Goal: Transaction & Acquisition: Purchase product/service

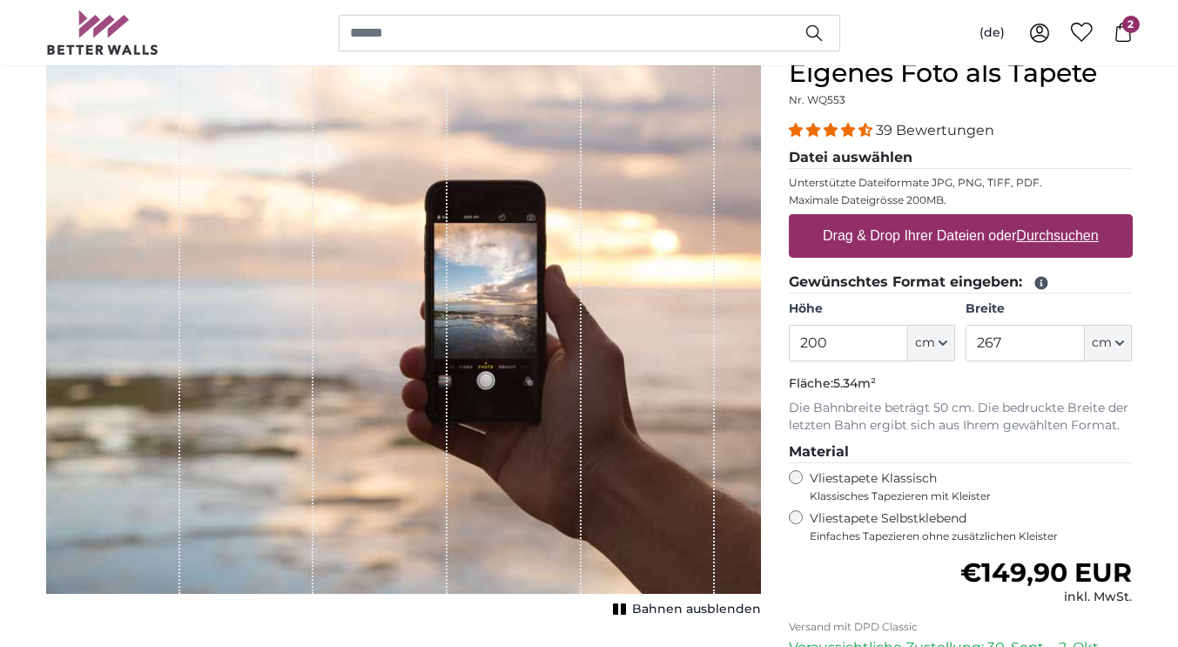
scroll to position [169, 0]
click at [1050, 232] on u "Durchsuchen" at bounding box center [1057, 235] width 82 height 15
click at [1050, 219] on input "Drag & Drop Ihrer Dateien oder Durchsuchen" at bounding box center [961, 216] width 344 height 5
type input "**********"
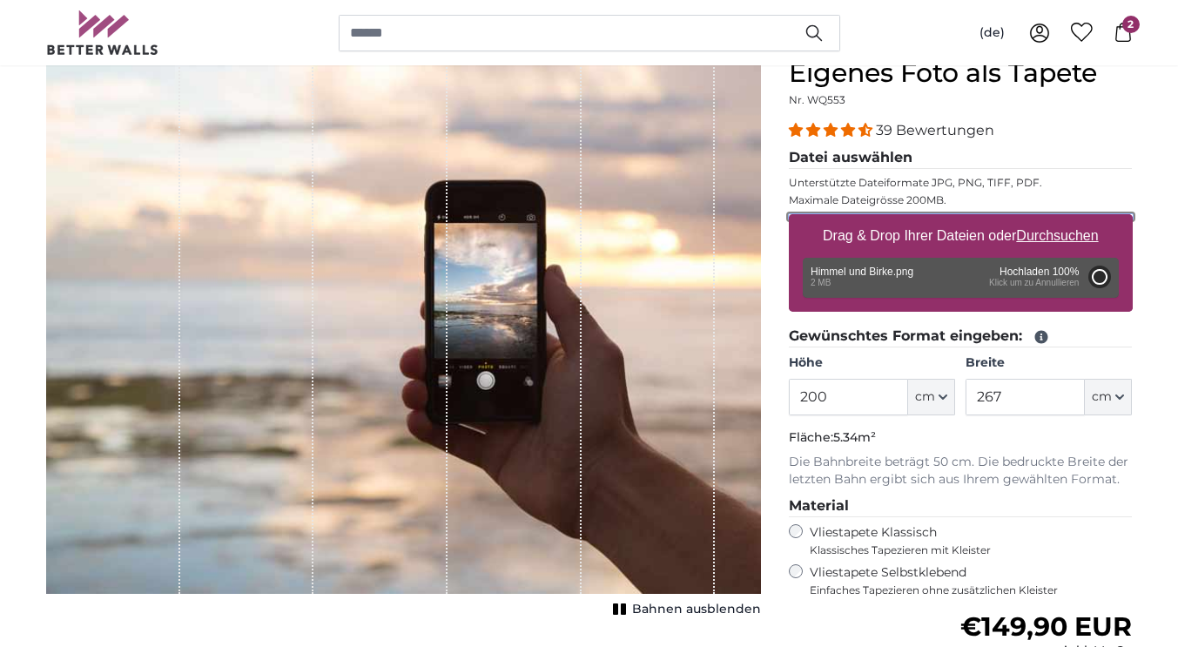
type input "66"
type input "99"
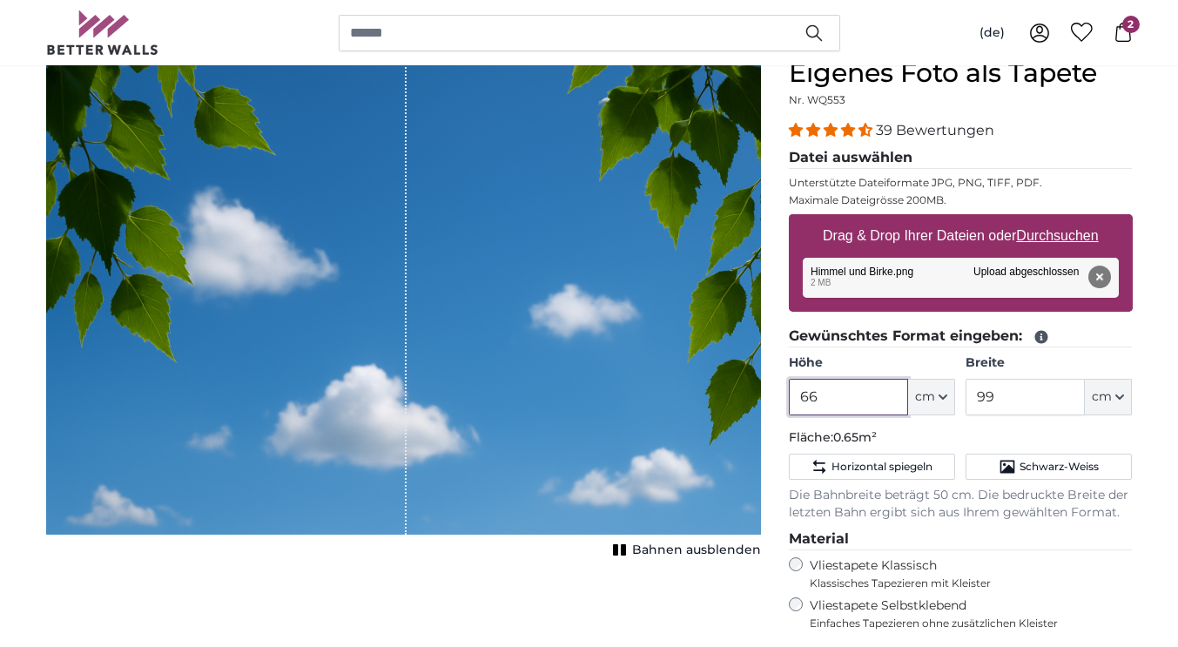
click at [821, 383] on input "66" at bounding box center [848, 397] width 119 height 37
type input "6"
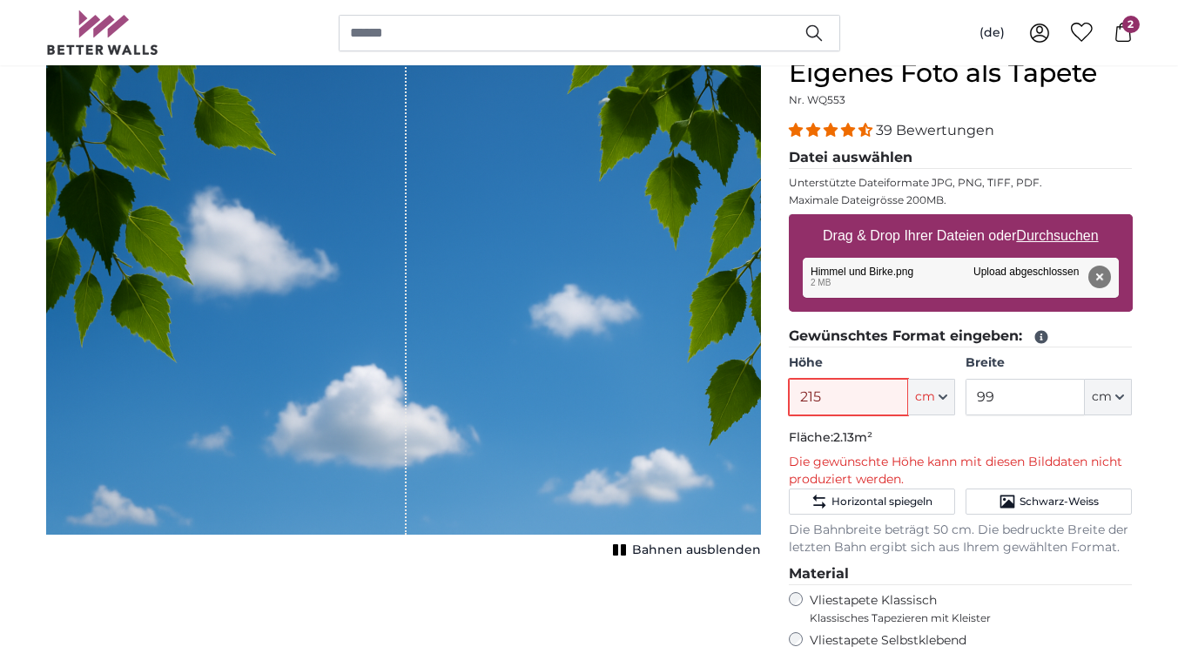
type input "215"
type input "111"
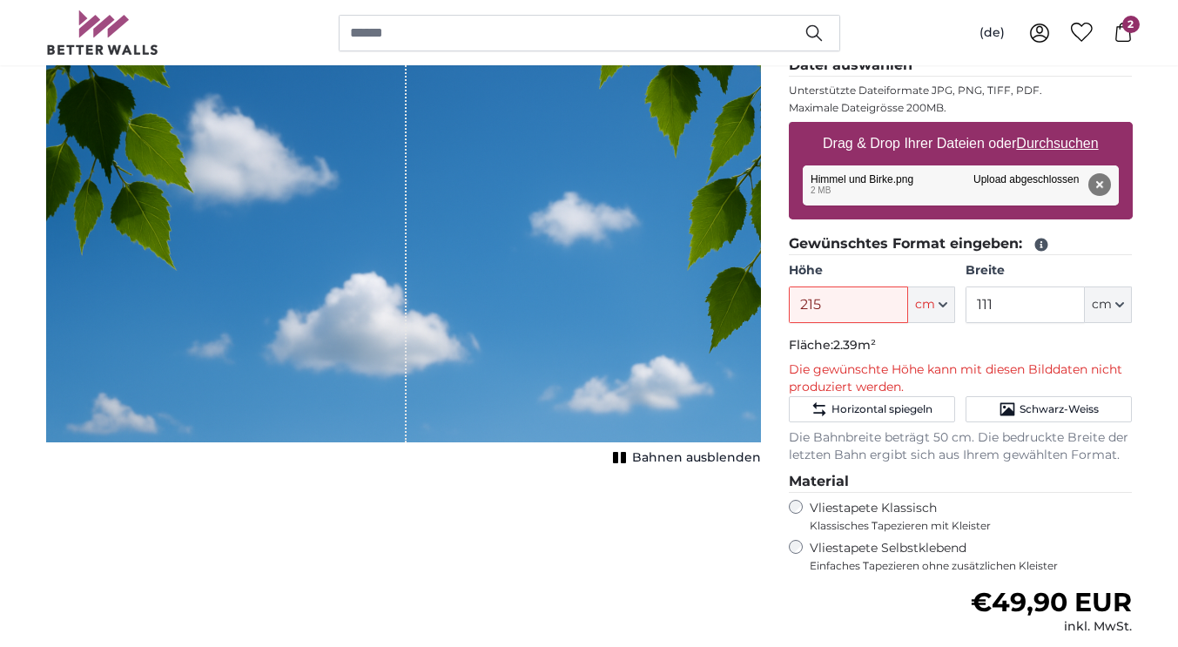
scroll to position [253, 0]
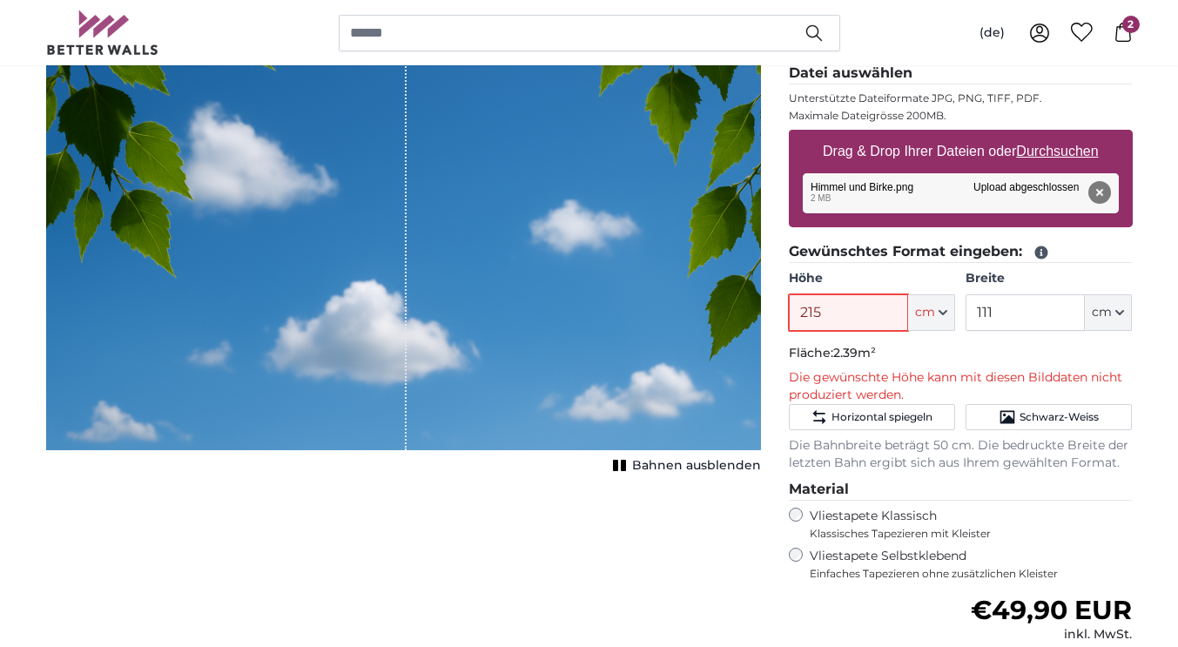
click at [824, 326] on input "215" at bounding box center [848, 312] width 119 height 37
type input "2"
type input "111"
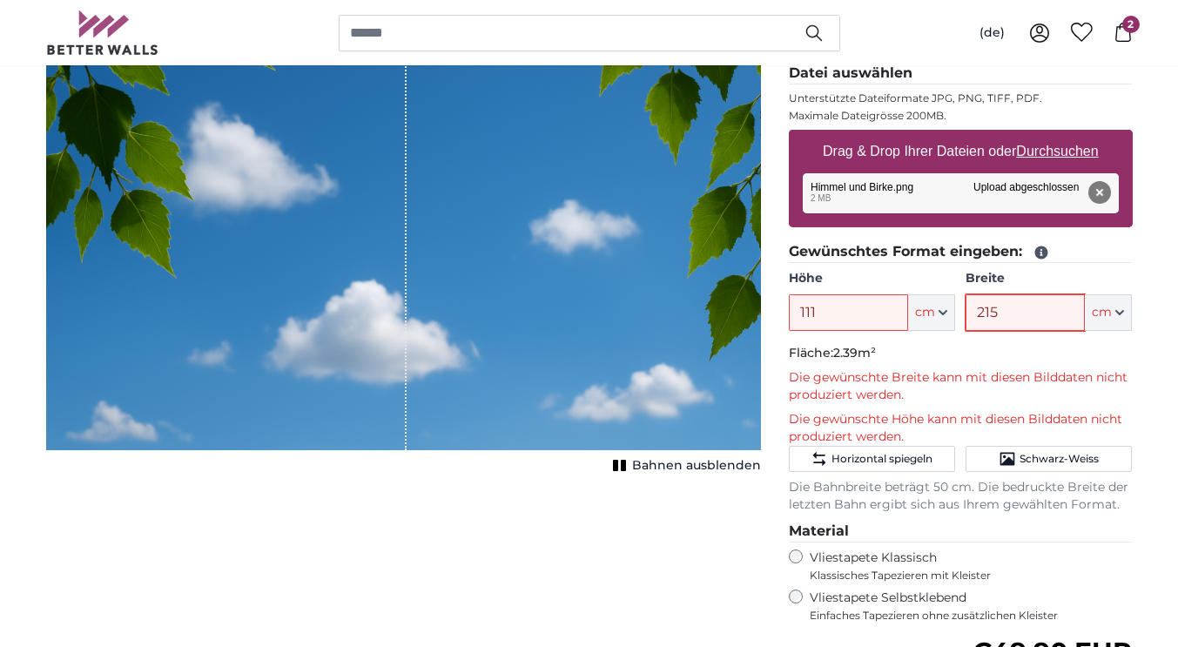
type input "215"
click at [827, 313] on input "111" at bounding box center [848, 312] width 119 height 37
type input "1"
type input "215"
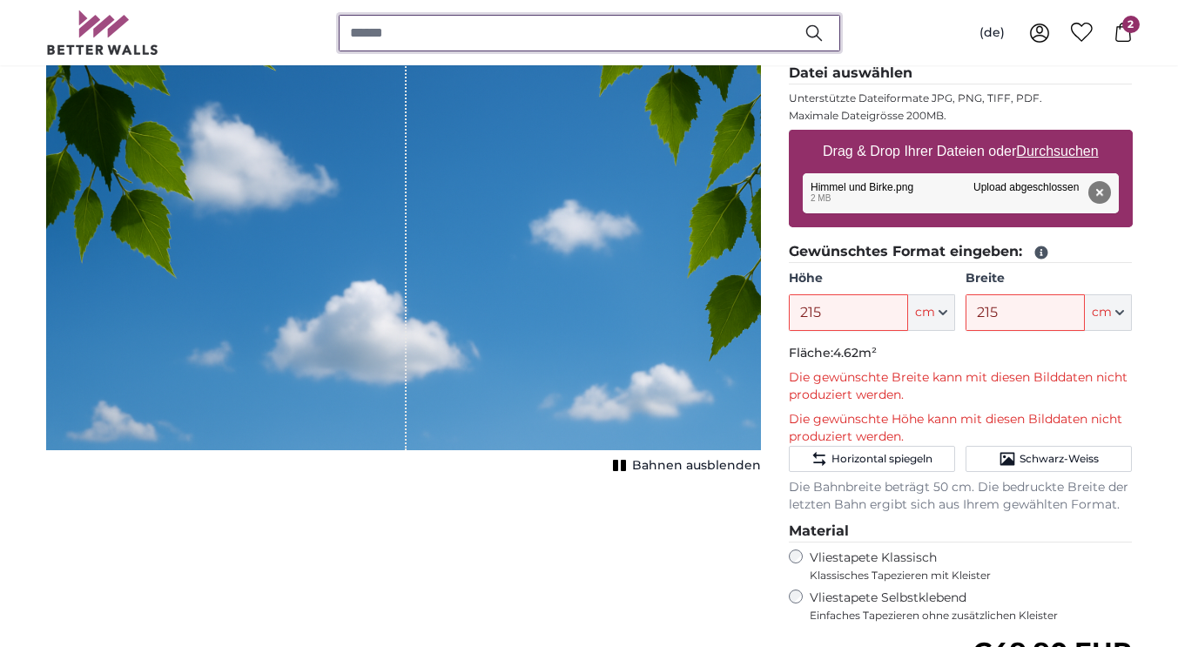
click at [385, 31] on input "search" at bounding box center [589, 33] width 501 height 37
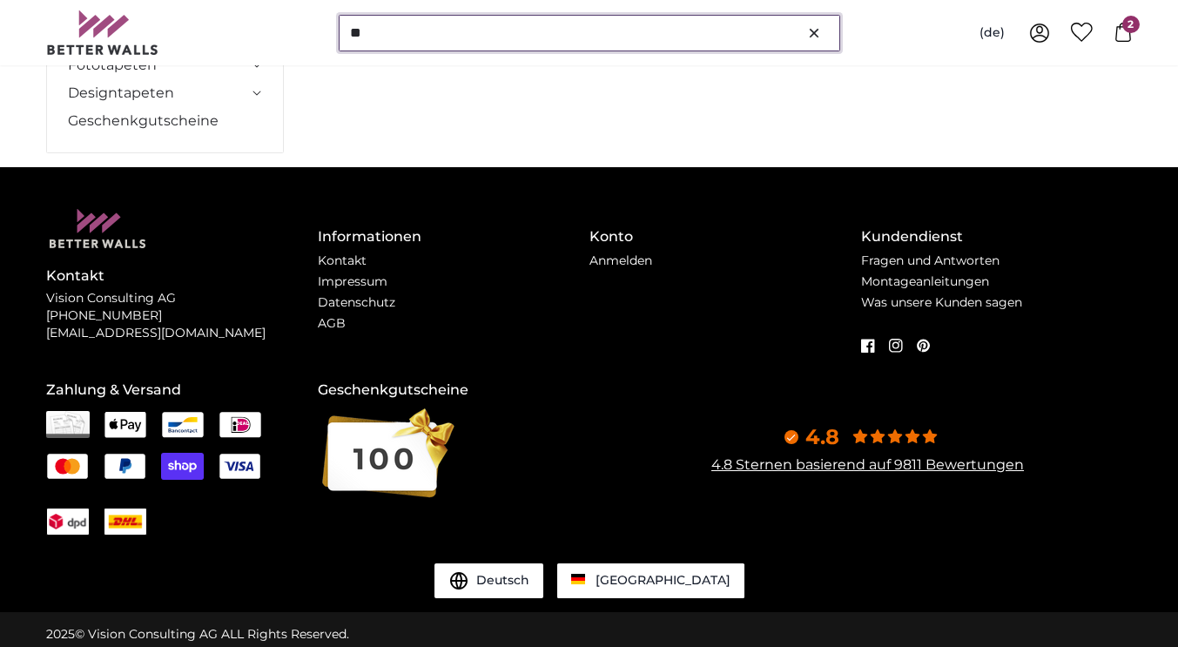
scroll to position [0, 0]
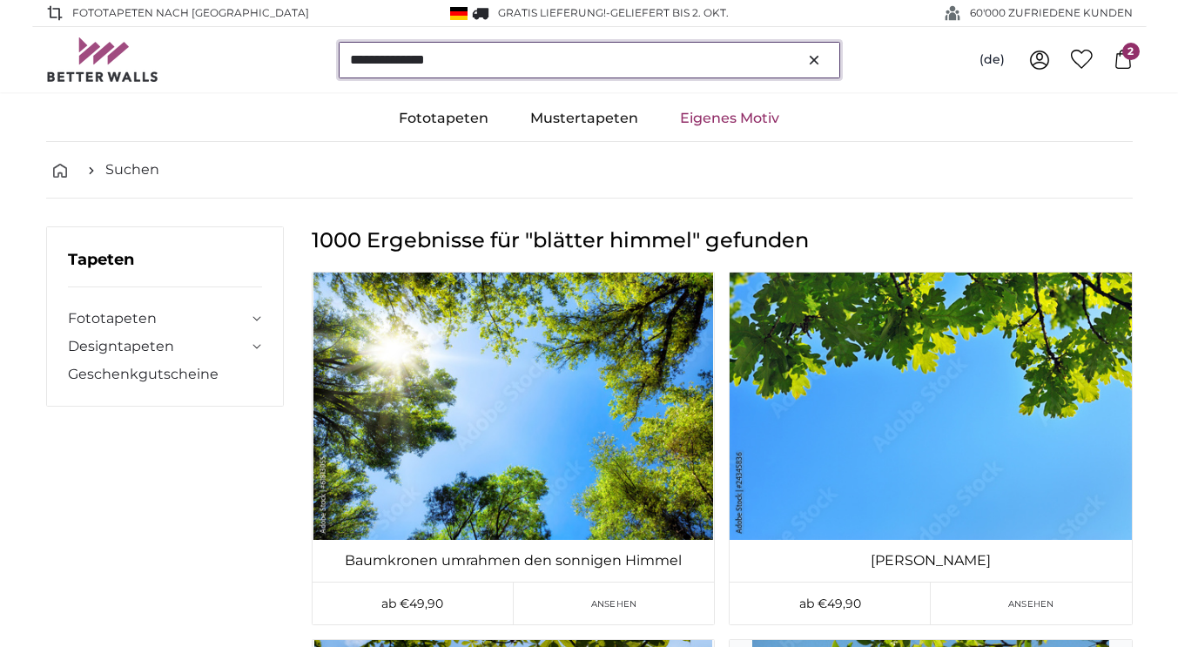
click at [407, 50] on input "**********" at bounding box center [589, 60] width 501 height 37
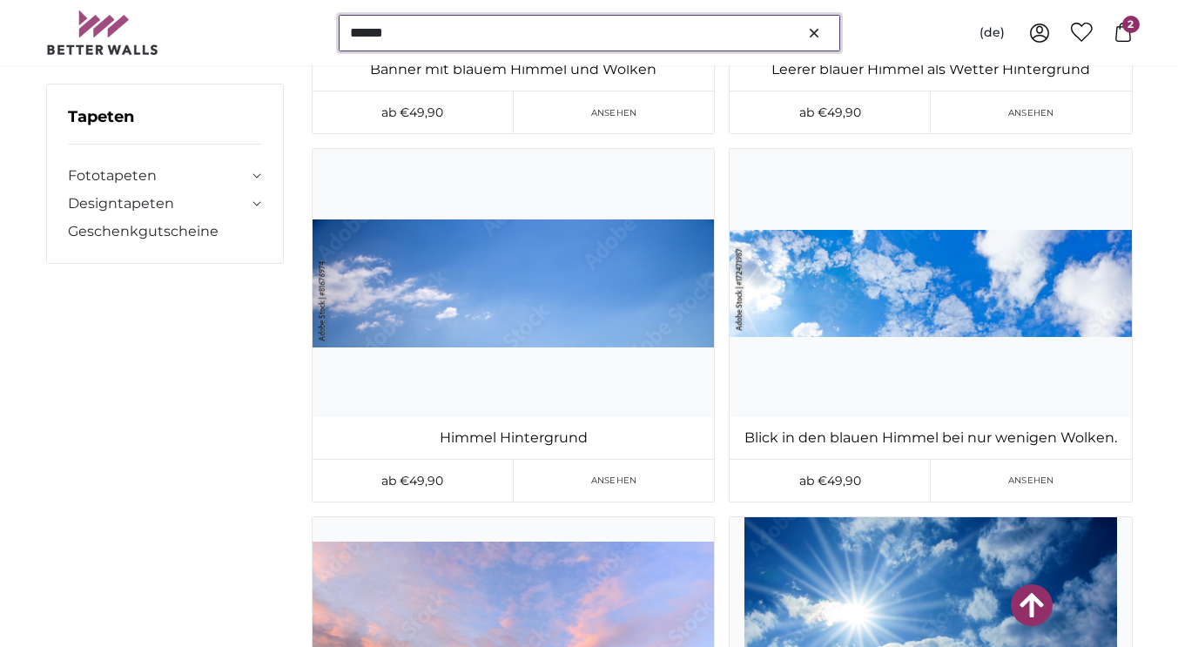
scroll to position [4039, 0]
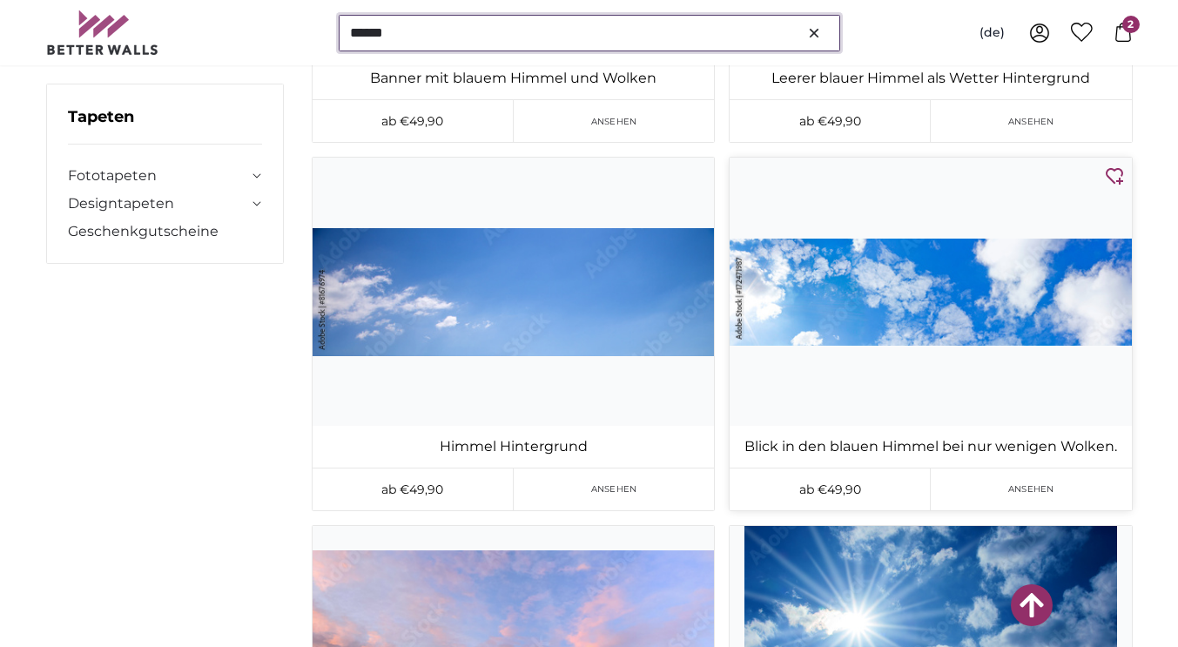
type input "******"
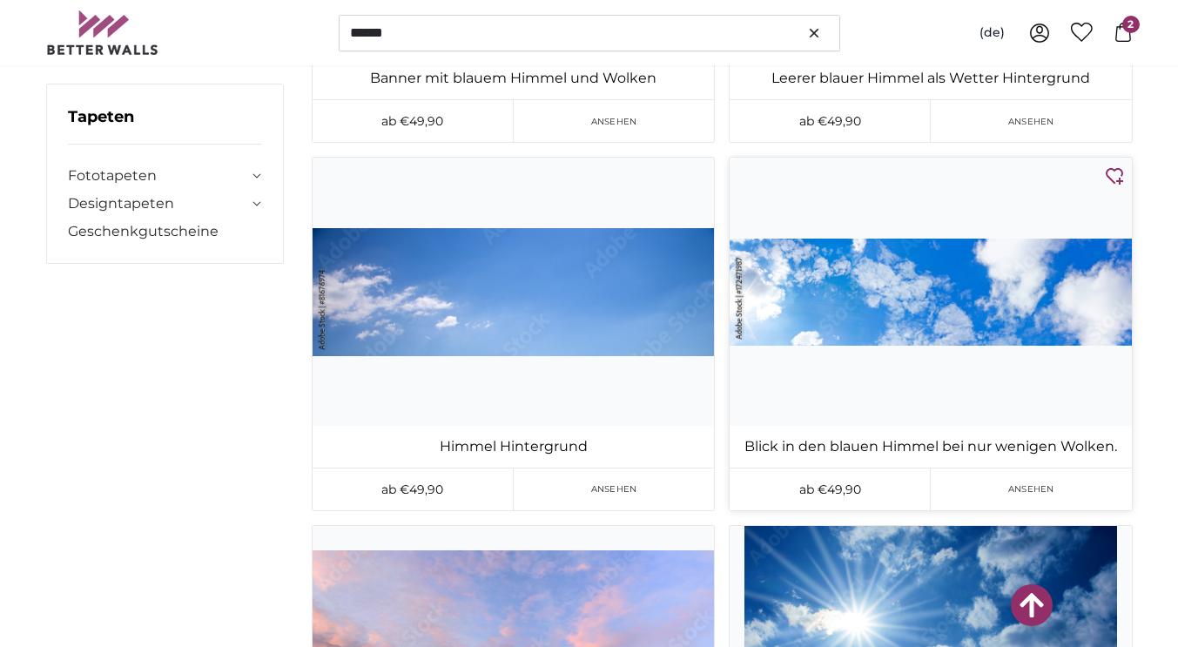
click at [919, 304] on img at bounding box center [930, 291] width 401 height 267
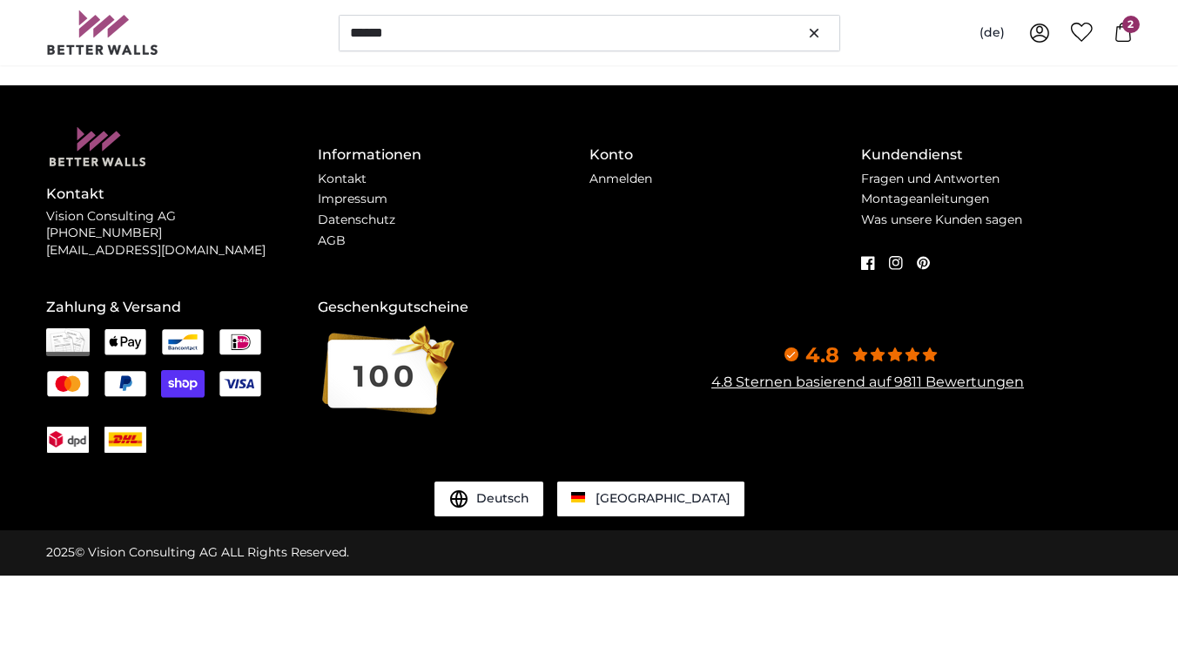
scroll to position [0, 0]
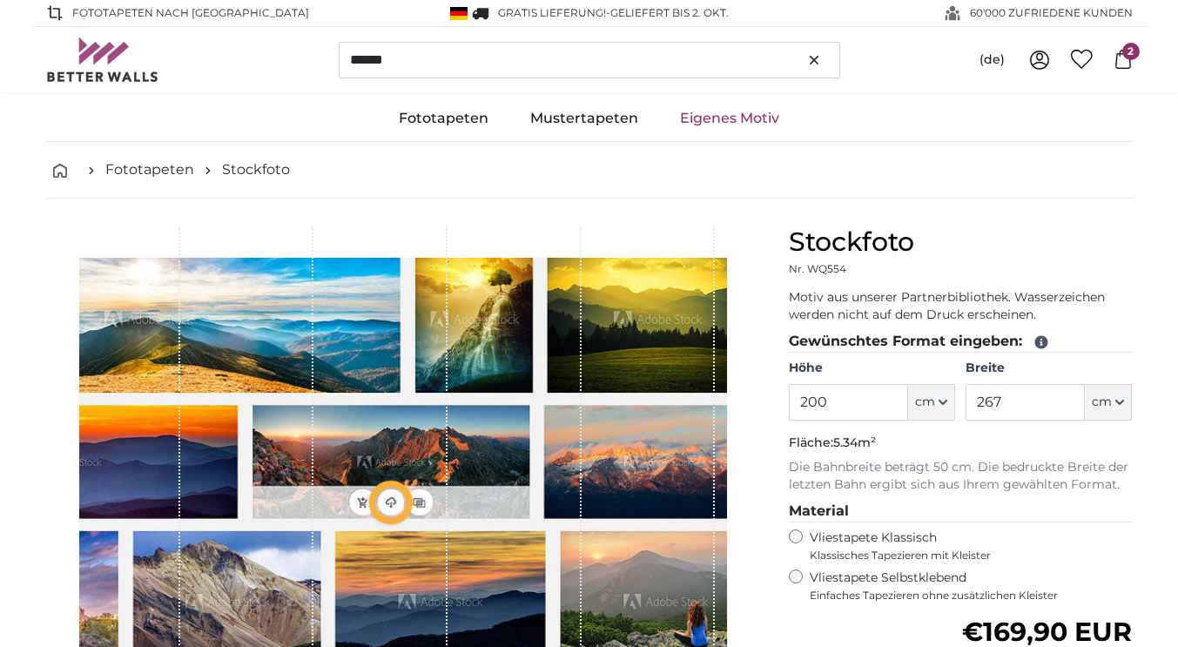
type input "752"
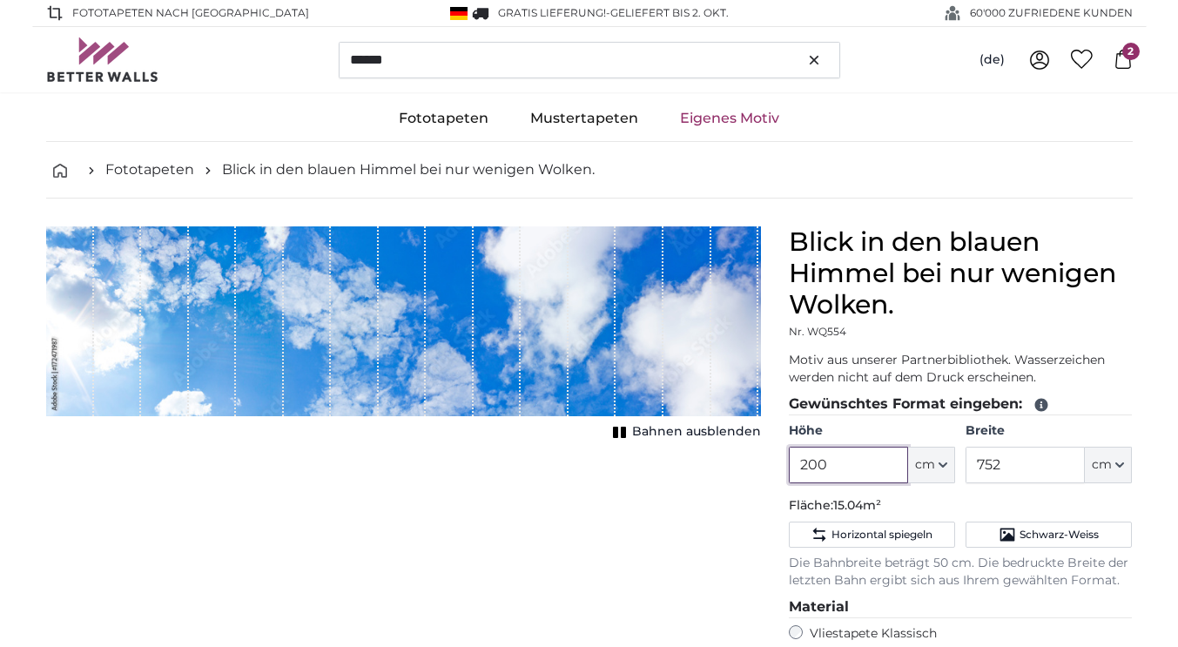
click at [826, 474] on input "200" at bounding box center [848, 465] width 119 height 37
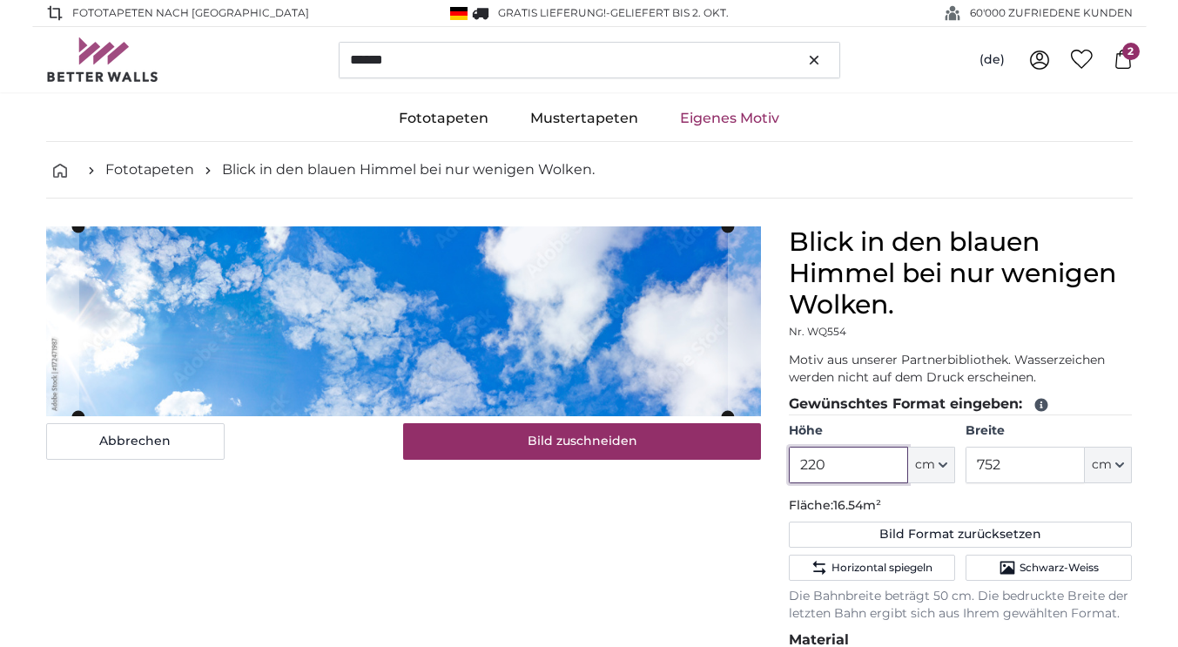
type input "220"
type input "470"
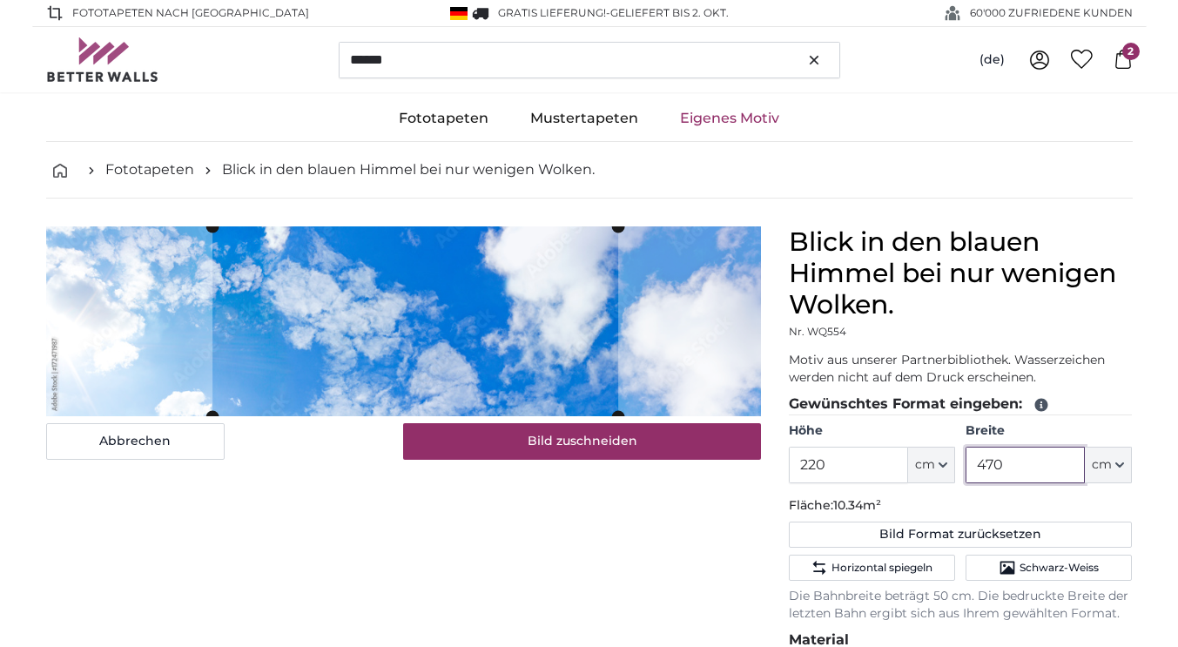
click at [487, 336] on cropper-handle at bounding box center [415, 321] width 406 height 190
click at [468, 305] on cropper-handle at bounding box center [428, 322] width 406 height 190
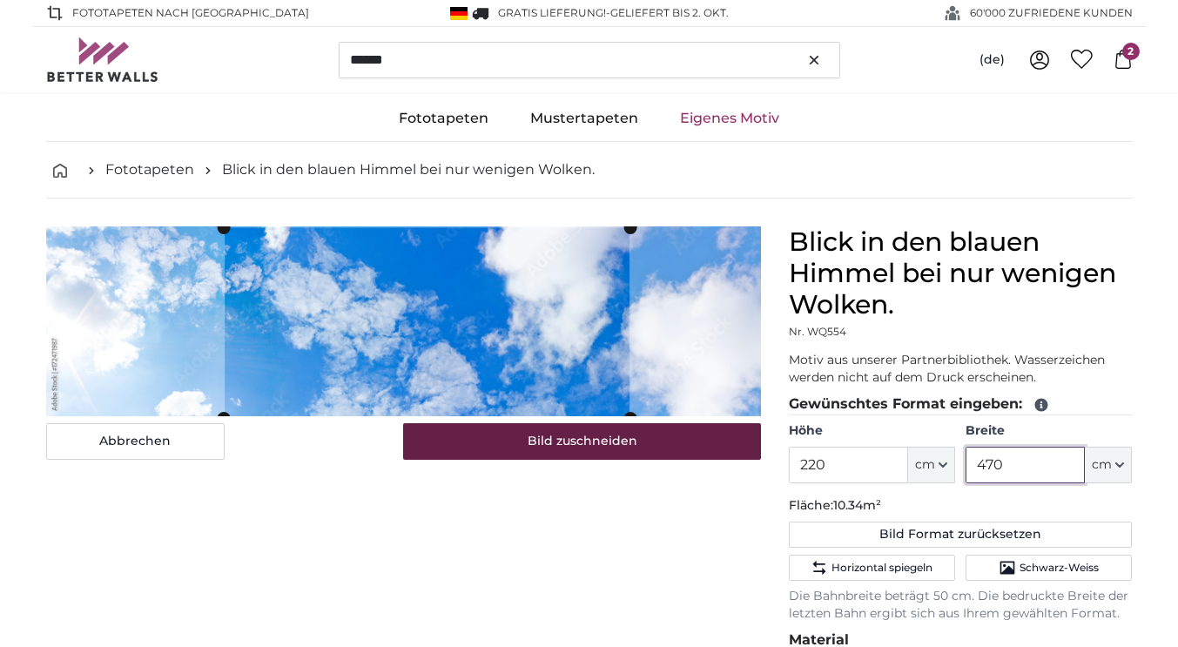
type input "470"
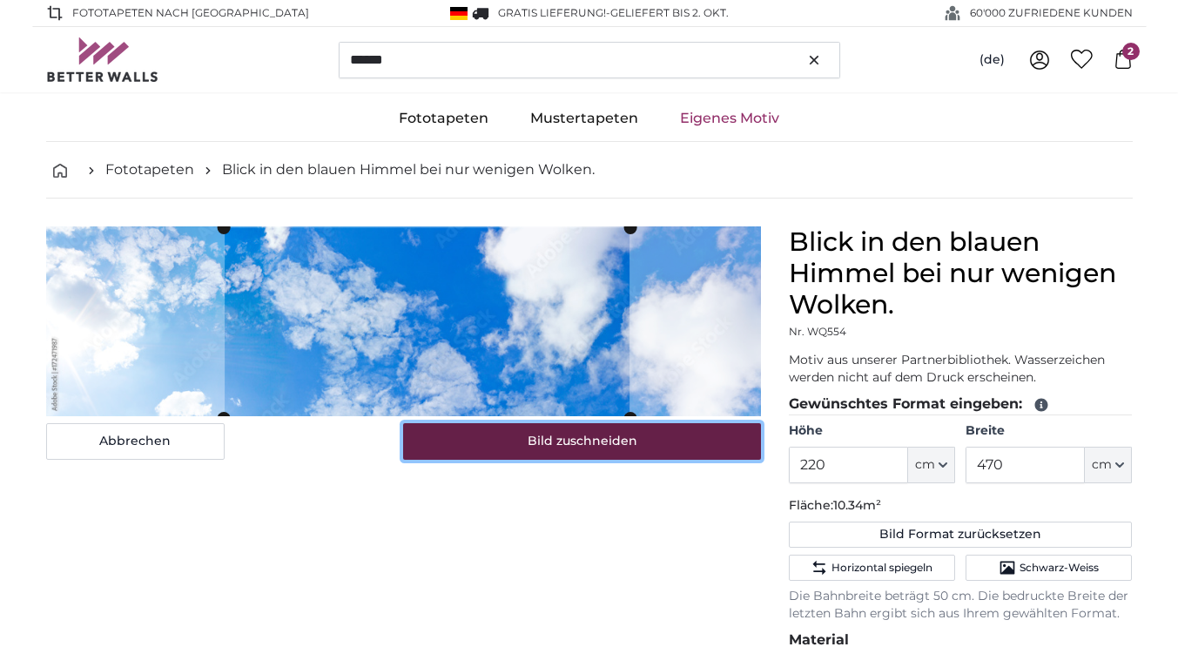
click at [540, 434] on button "Bild zuschneiden" at bounding box center [582, 441] width 358 height 37
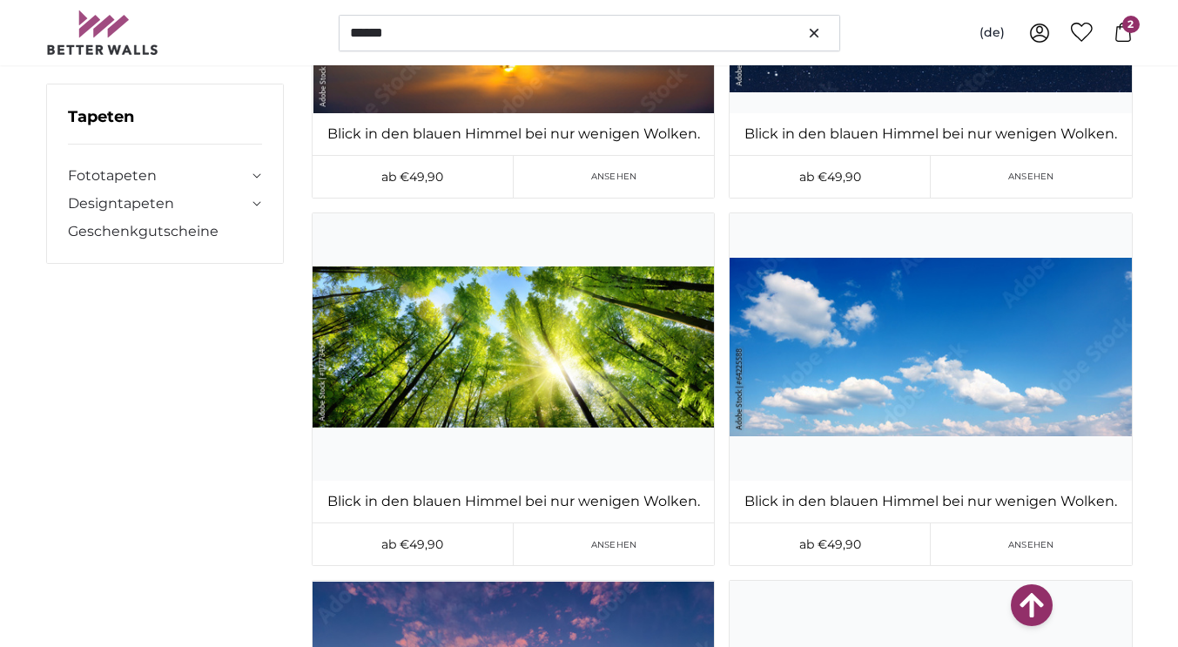
scroll to position [8562, 0]
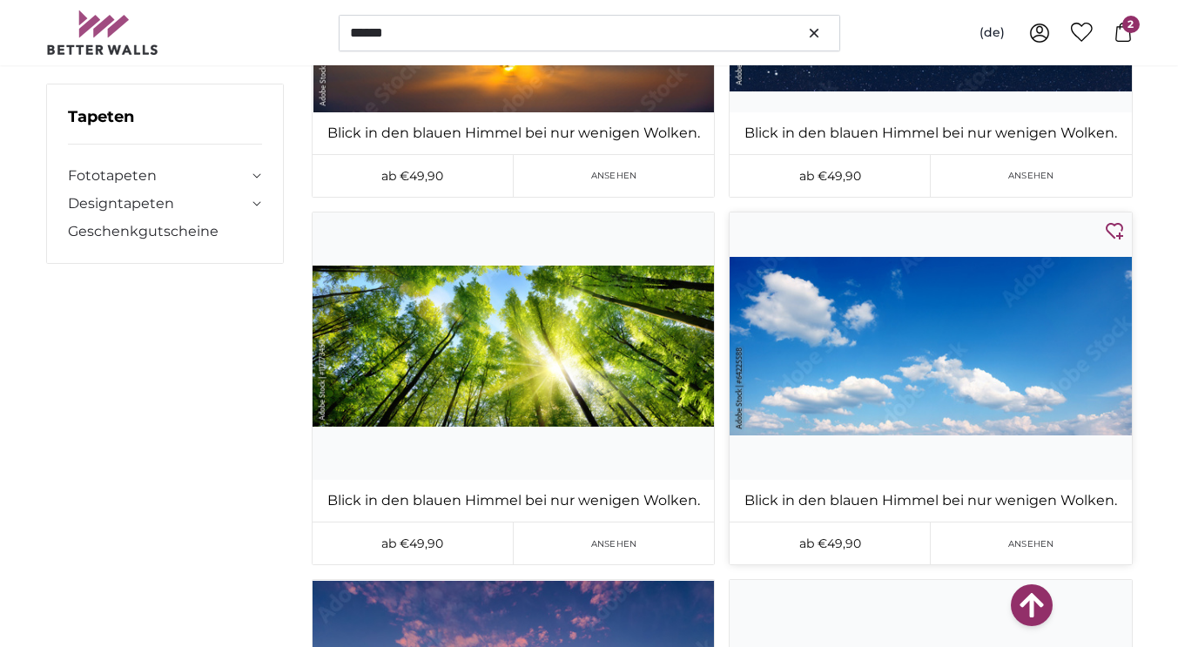
click at [932, 352] on img at bounding box center [930, 345] width 401 height 267
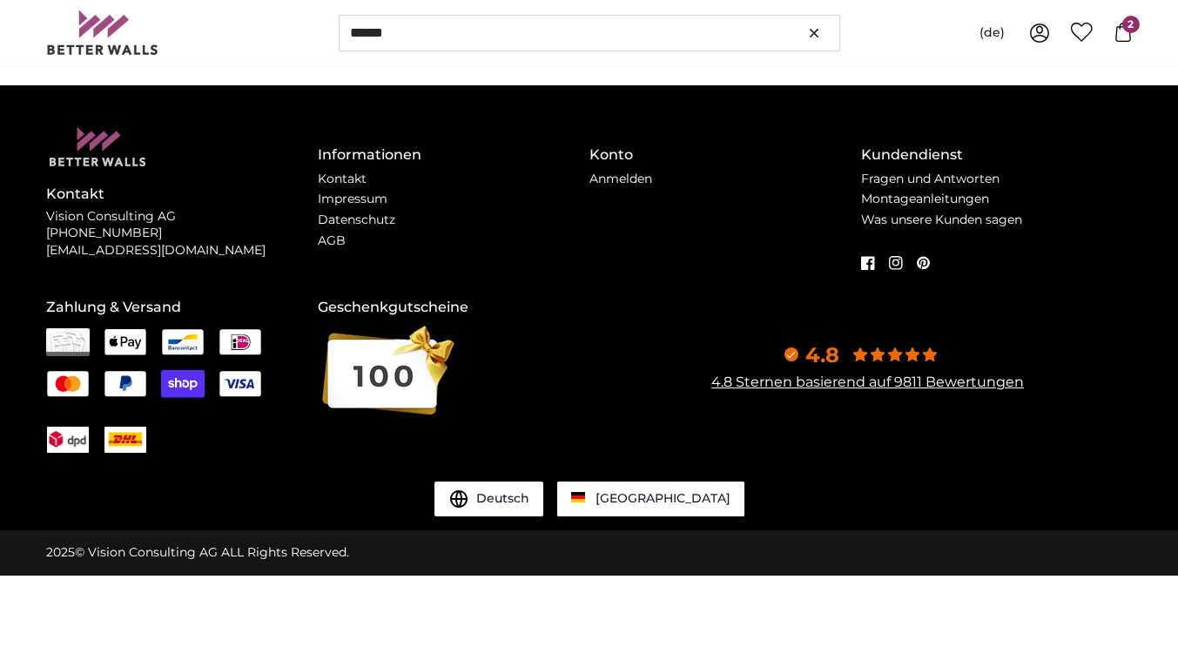
scroll to position [0, 0]
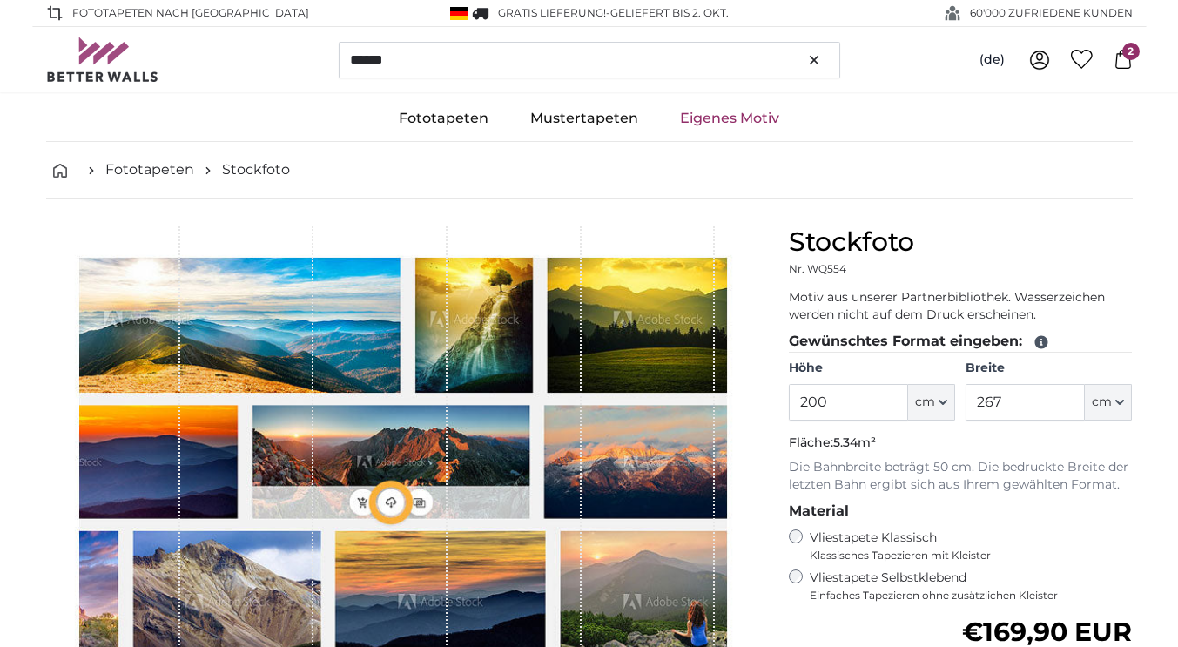
type input "450"
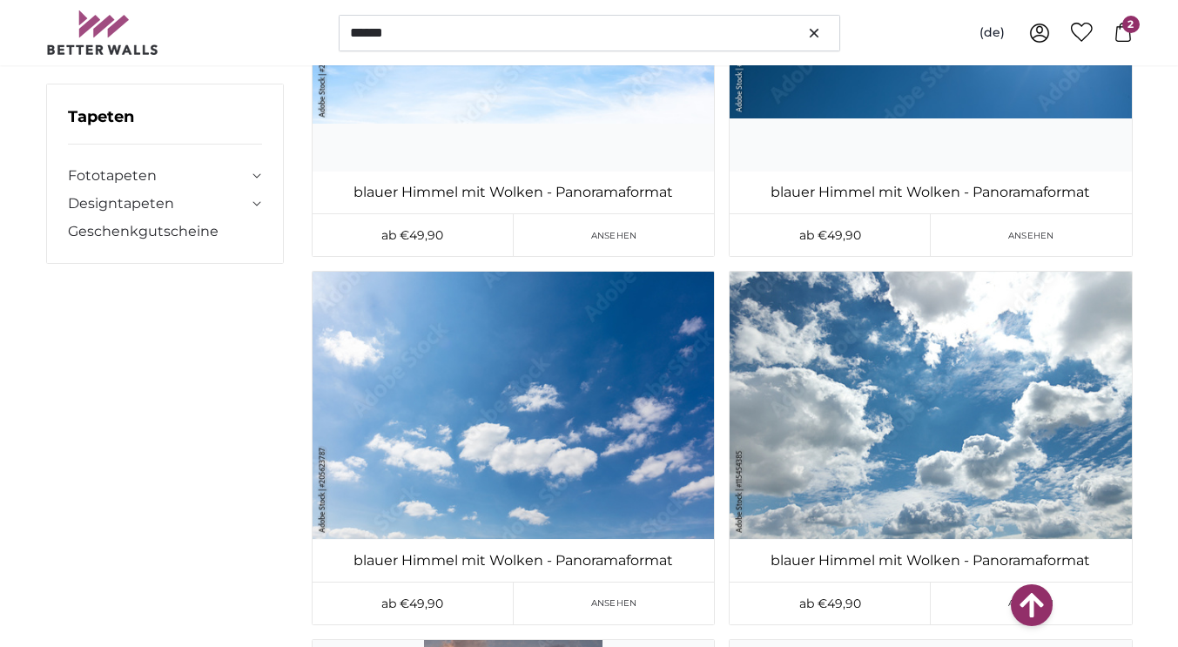
scroll to position [11627, 0]
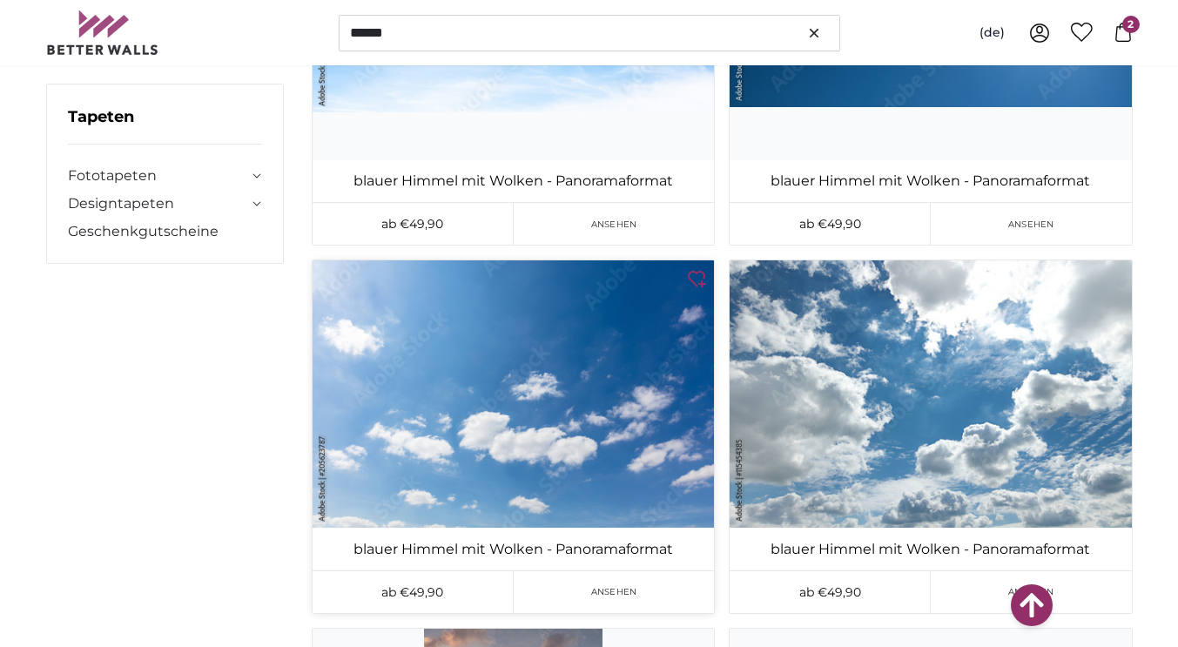
click at [420, 385] on img at bounding box center [513, 393] width 401 height 267
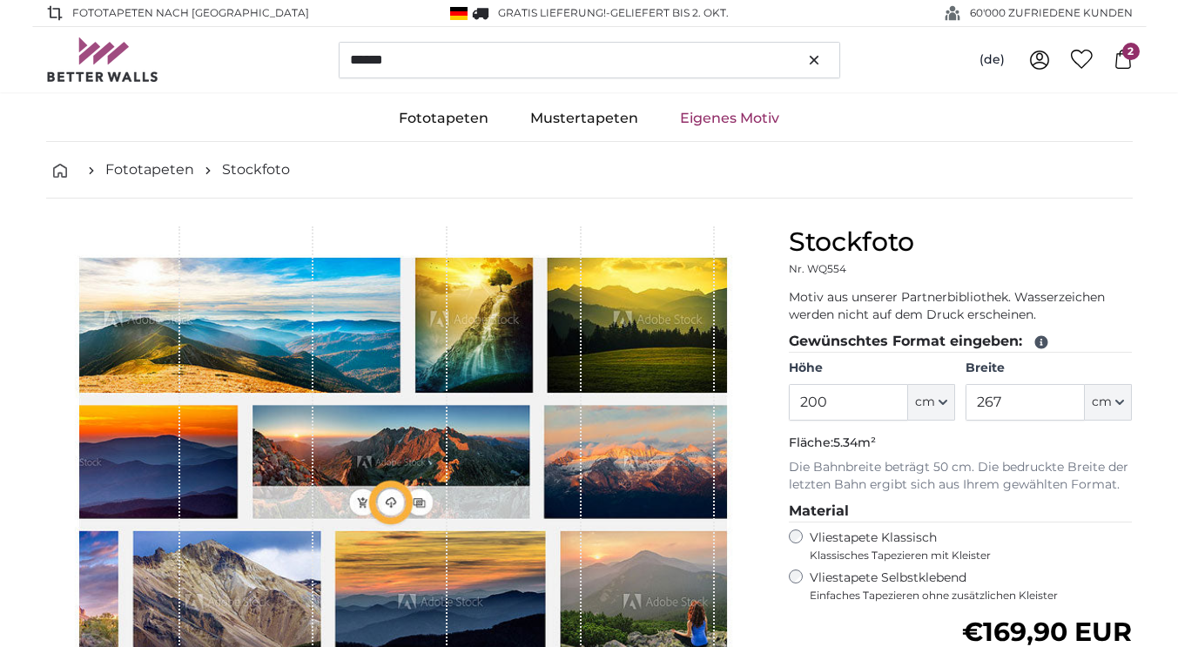
type input "300"
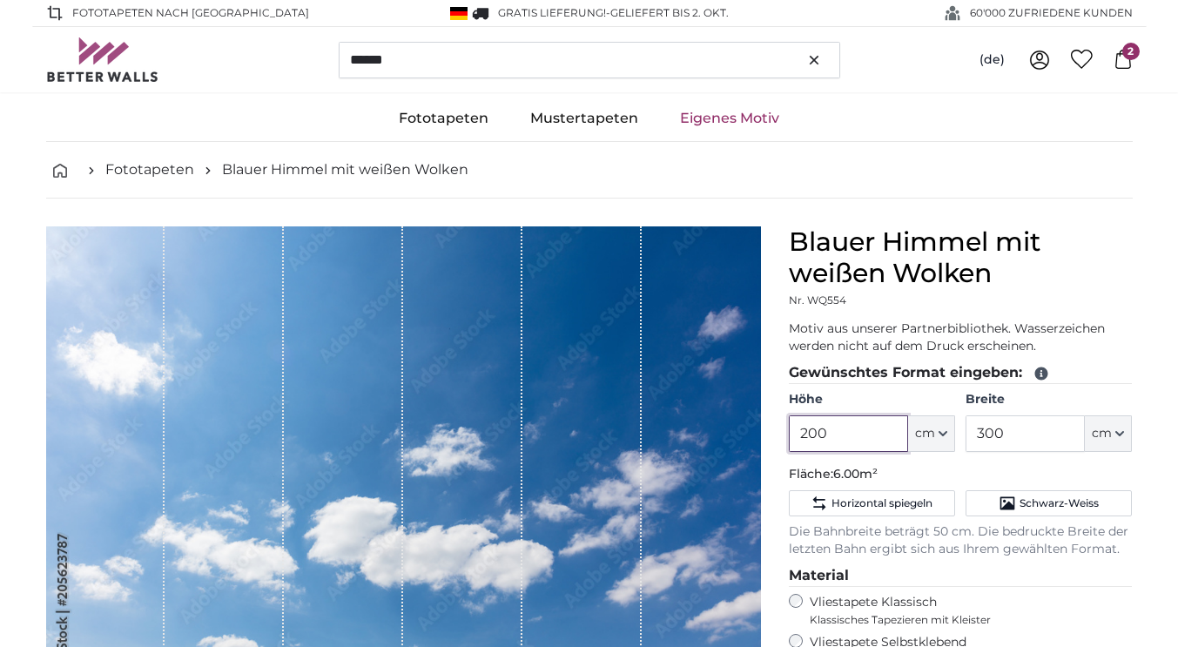
click at [838, 436] on input "200" at bounding box center [848, 433] width 119 height 37
type input "2"
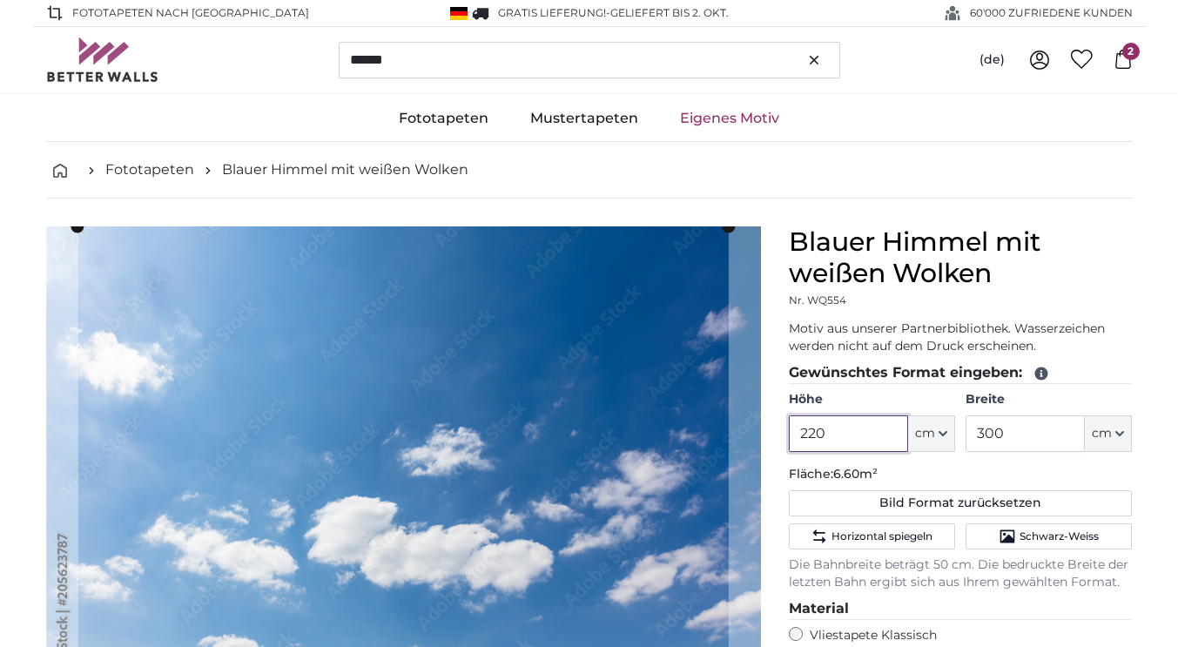
type input "220"
type input "470"
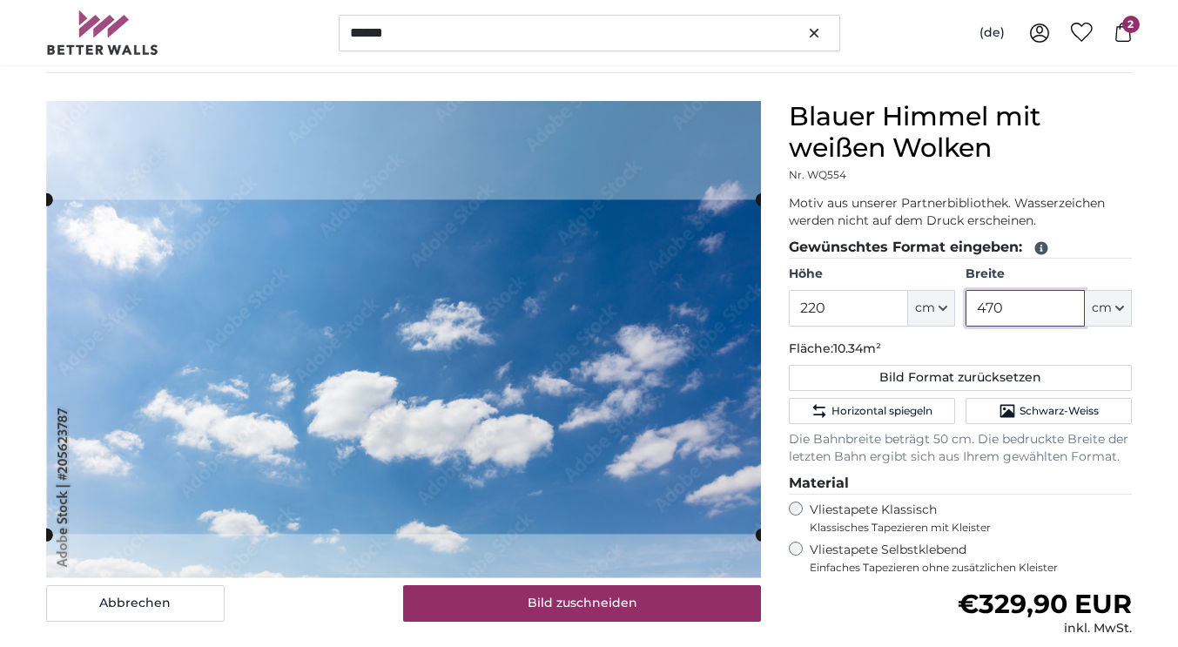
scroll to position [138, 0]
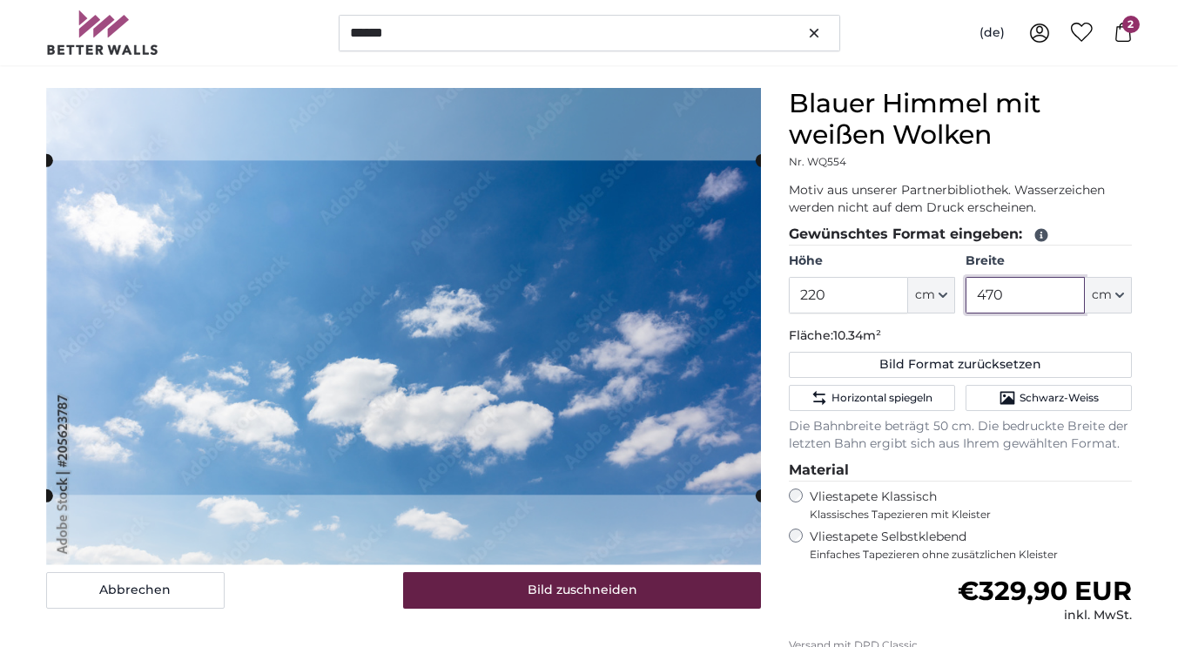
type input "470"
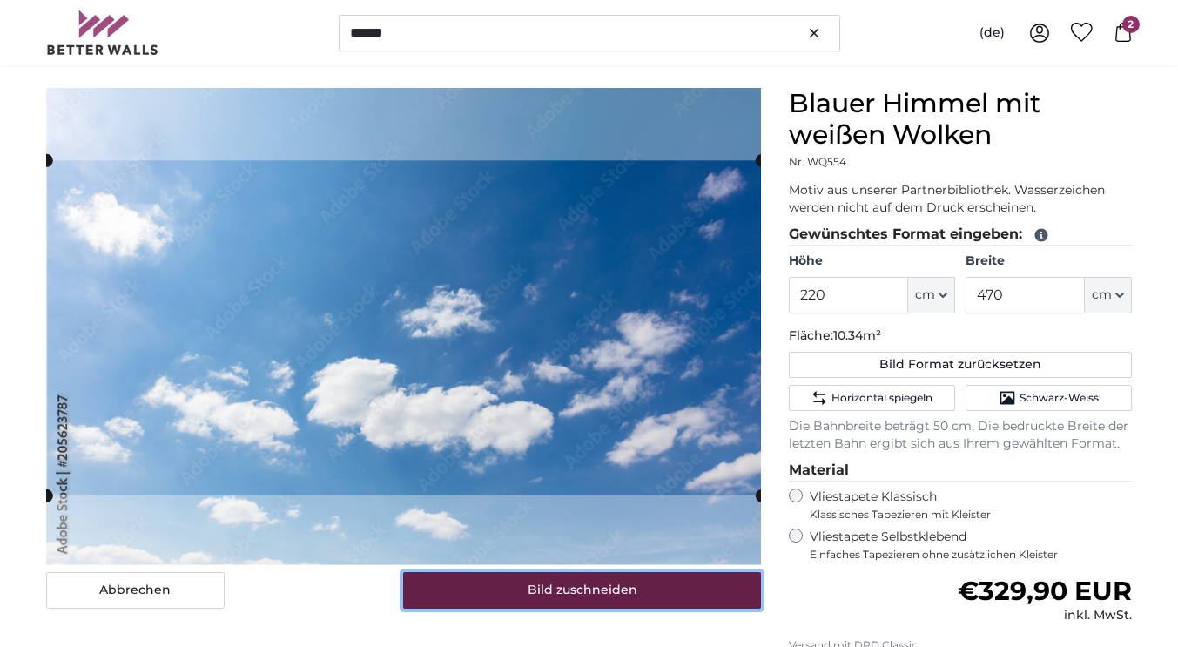
click at [555, 594] on button "Bild zuschneiden" at bounding box center [582, 590] width 358 height 37
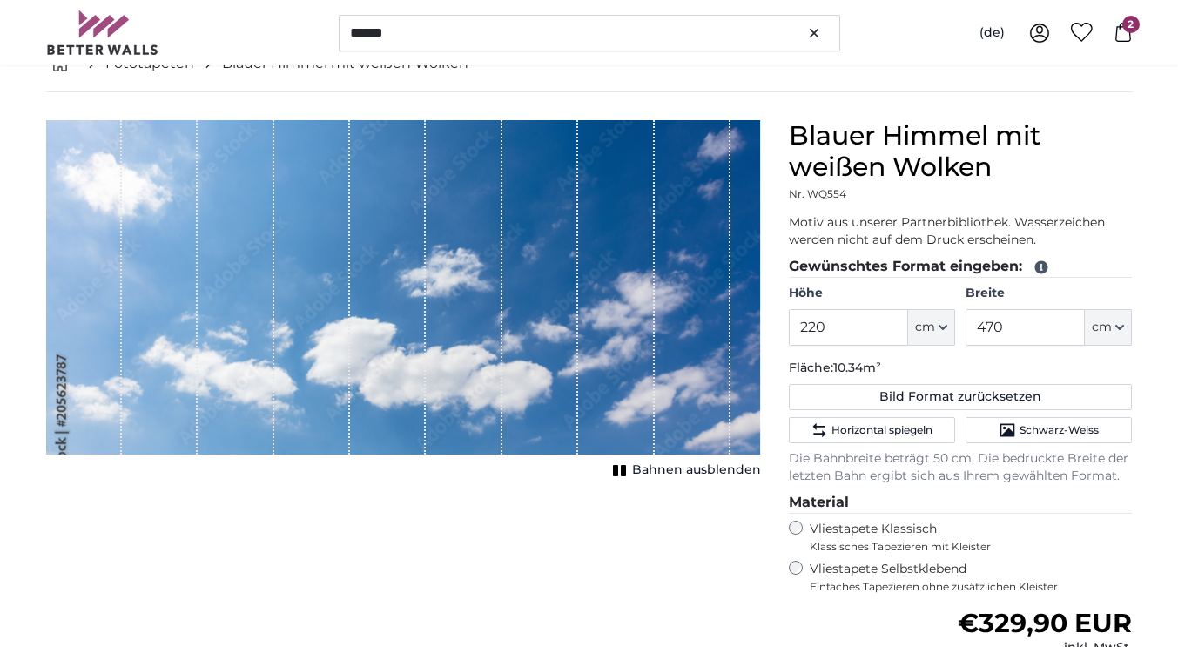
scroll to position [106, 0]
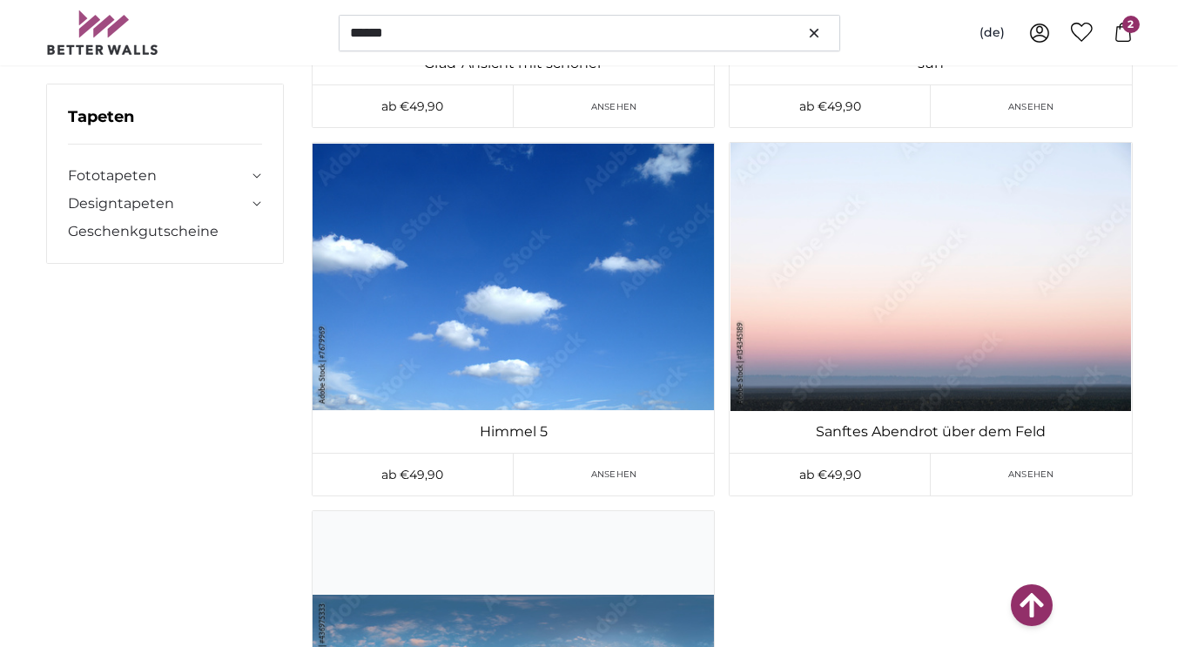
scroll to position [17454, 0]
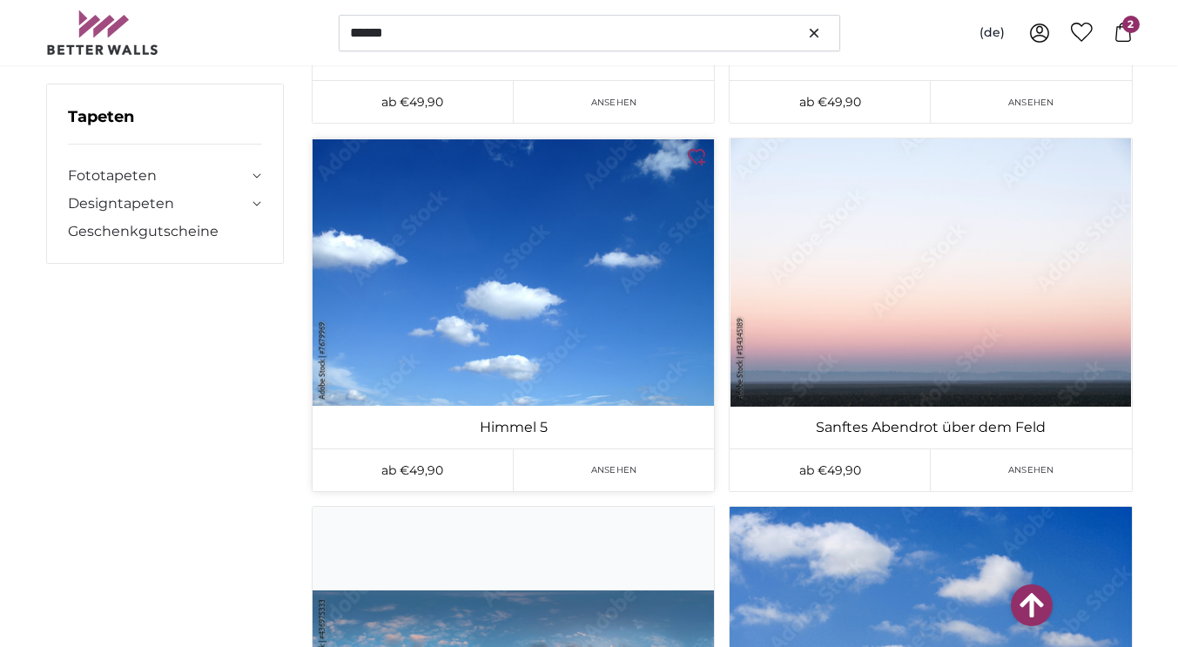
click at [380, 339] on img at bounding box center [513, 271] width 401 height 267
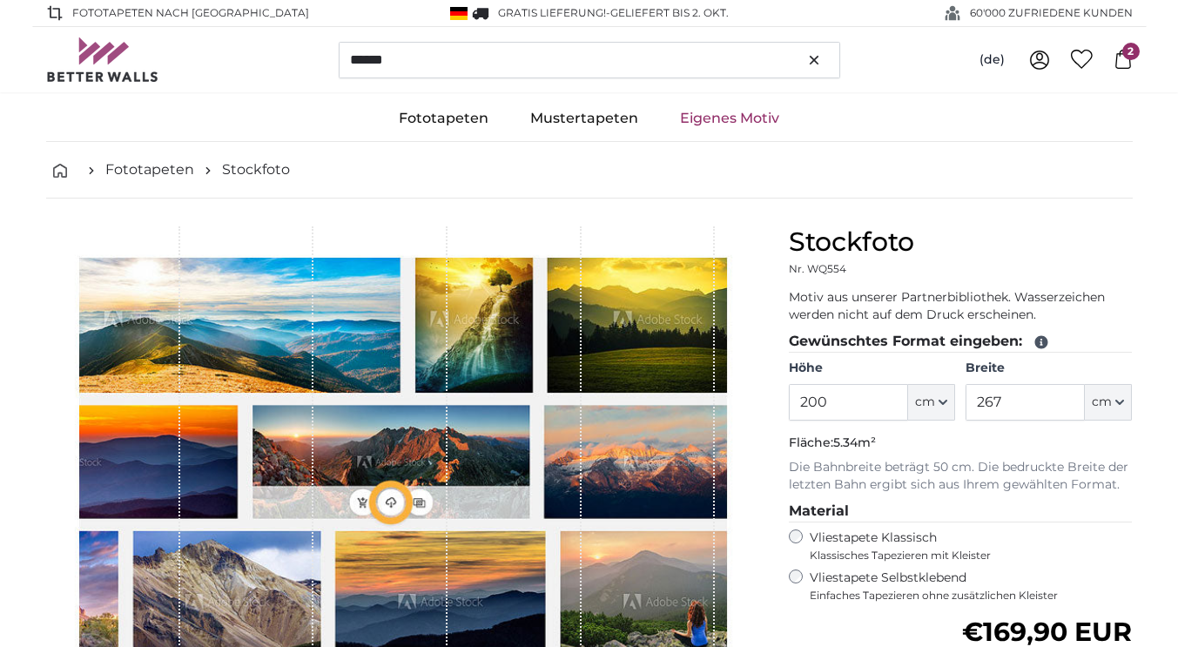
type input "300"
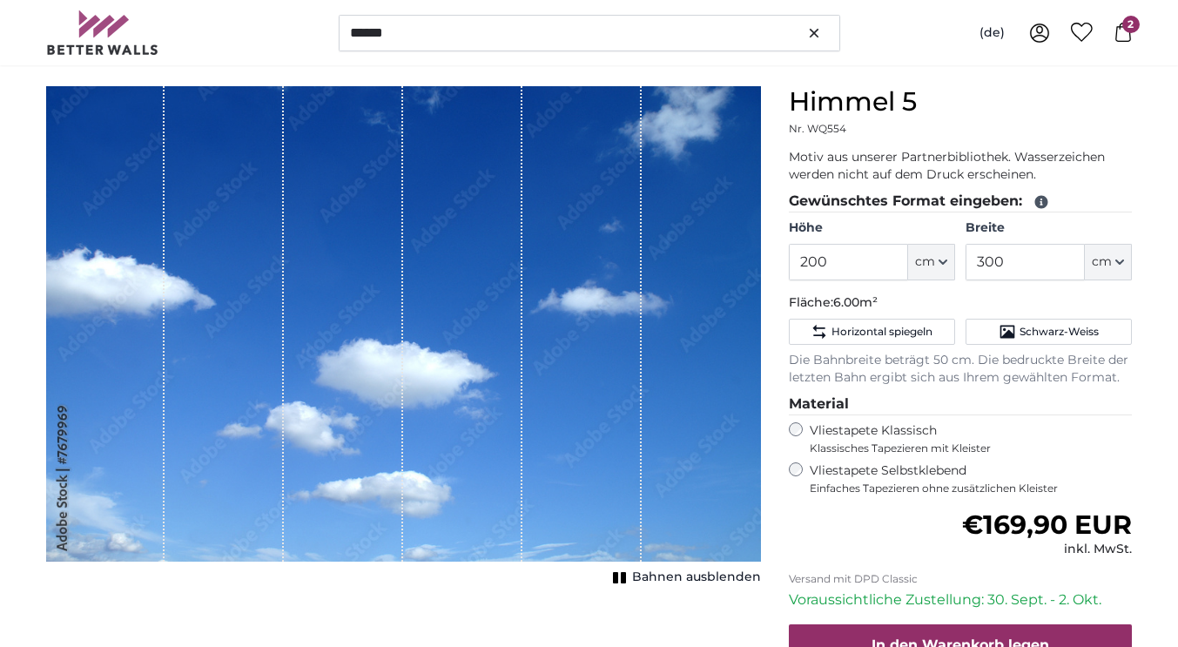
scroll to position [143, 0]
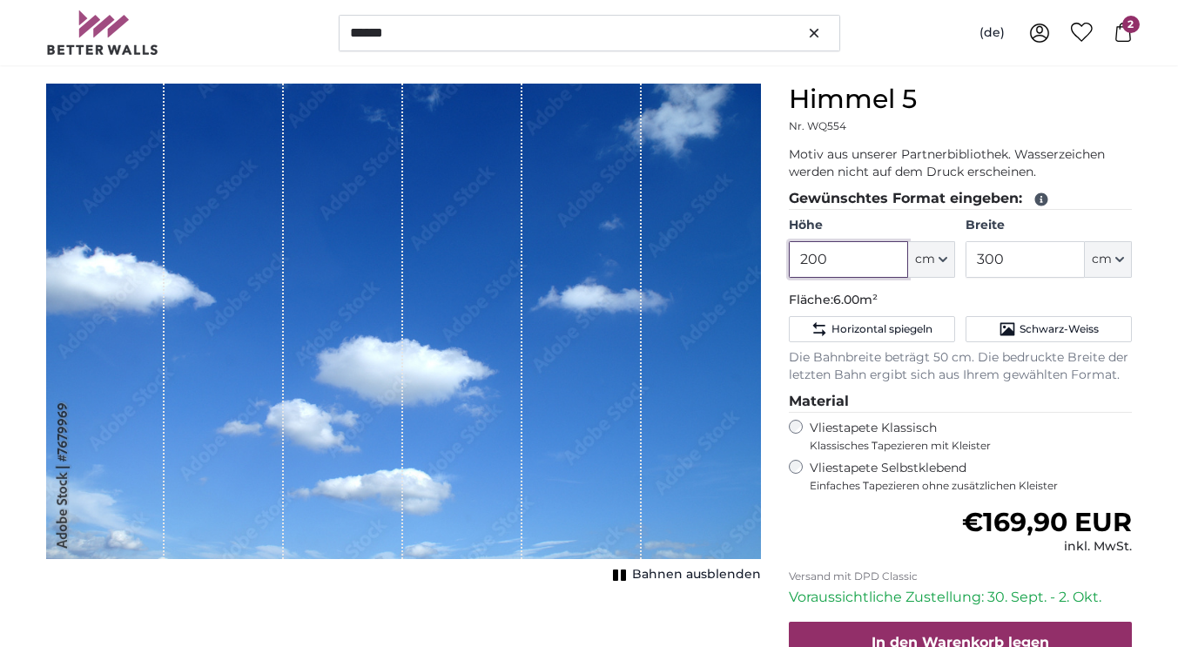
click at [843, 259] on input "200" at bounding box center [848, 259] width 119 height 37
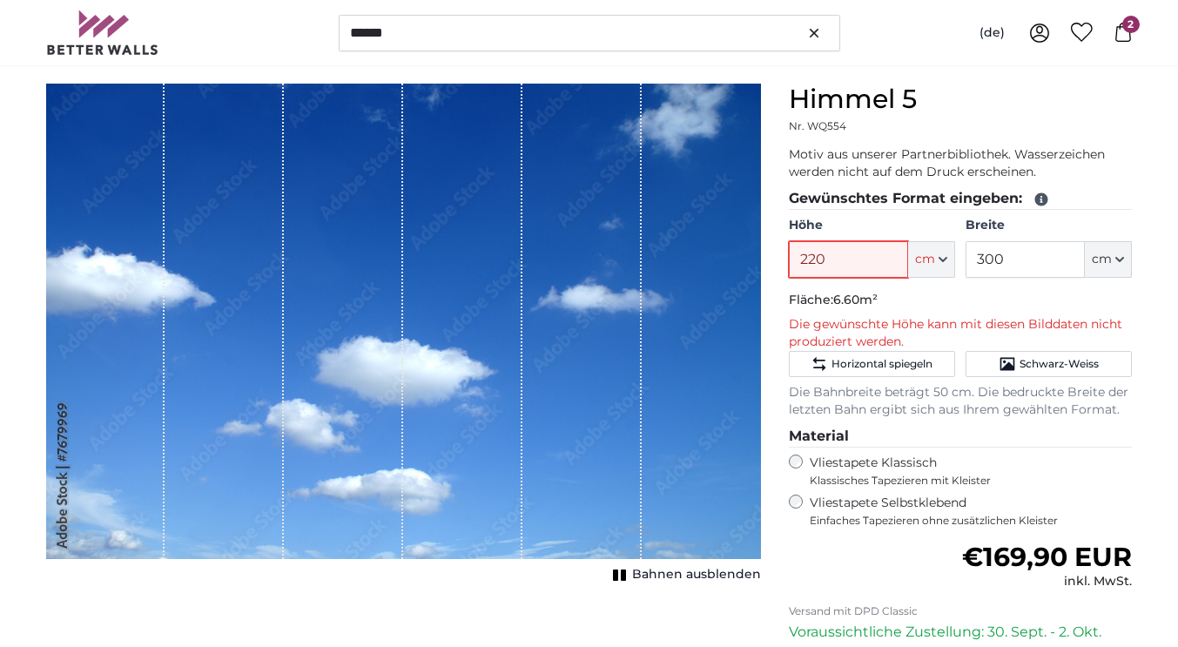
type input "220"
click at [1011, 261] on input "300" at bounding box center [1024, 259] width 119 height 37
type input "3"
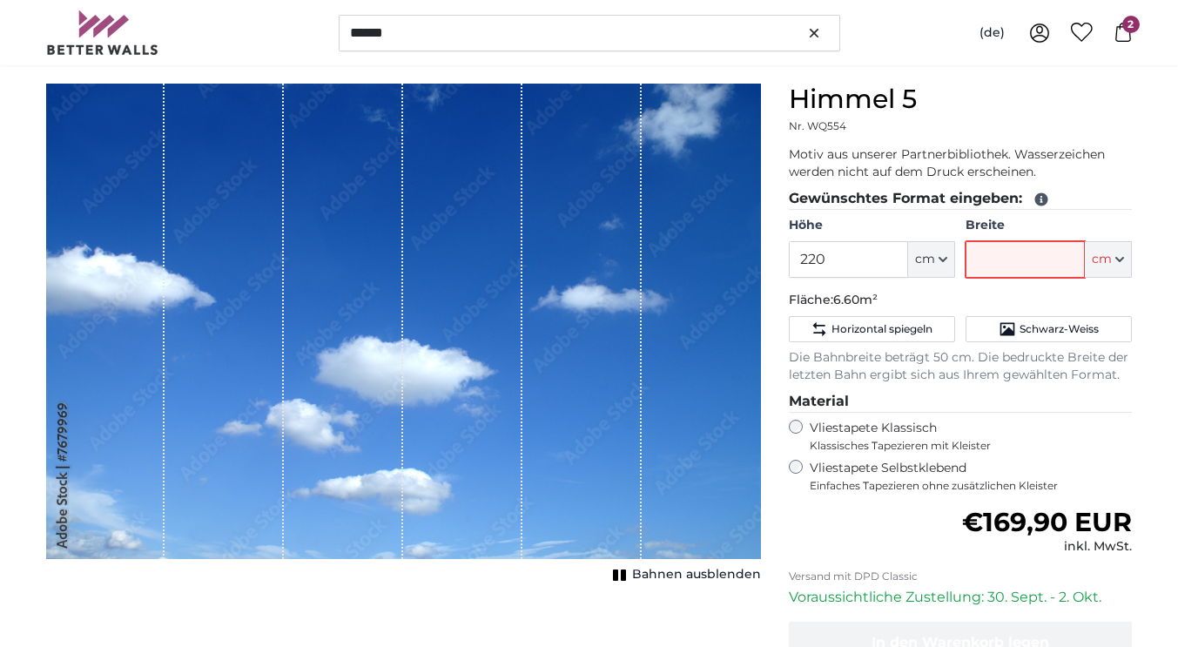
type input "7"
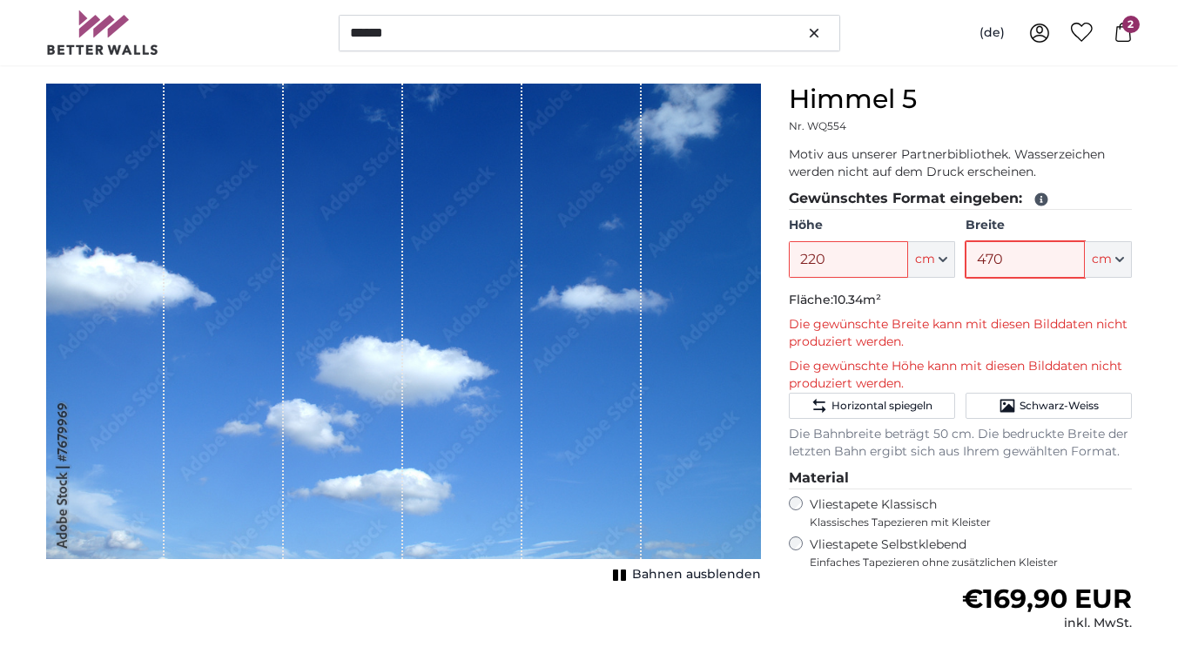
type input "470"
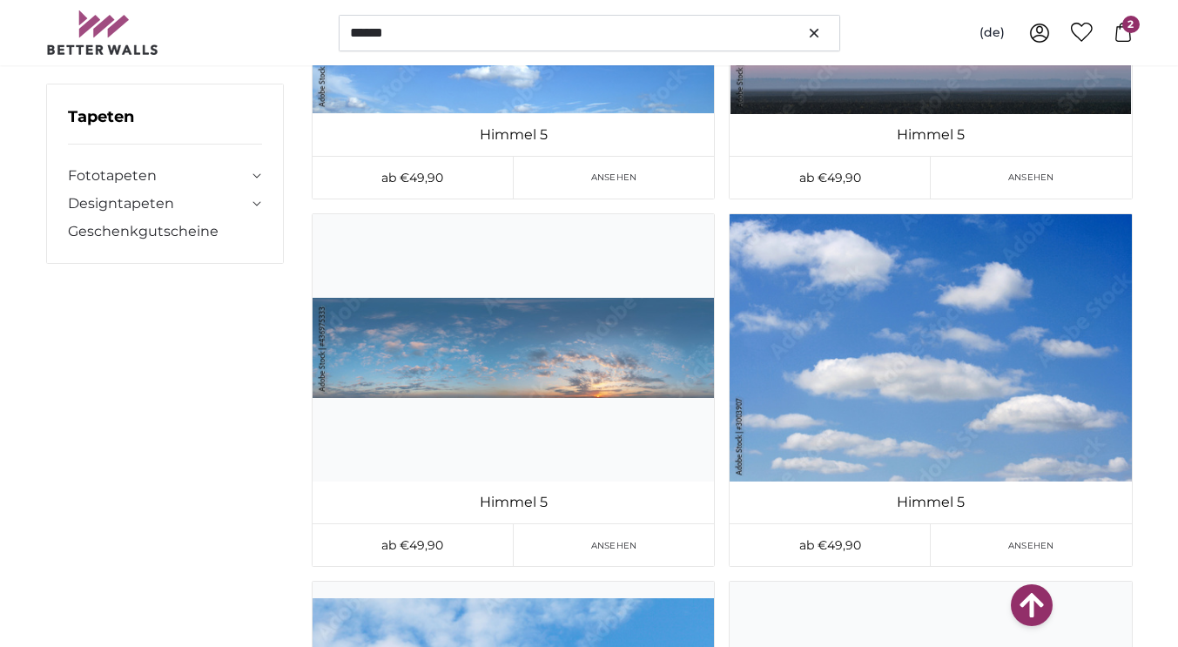
scroll to position [17562, 0]
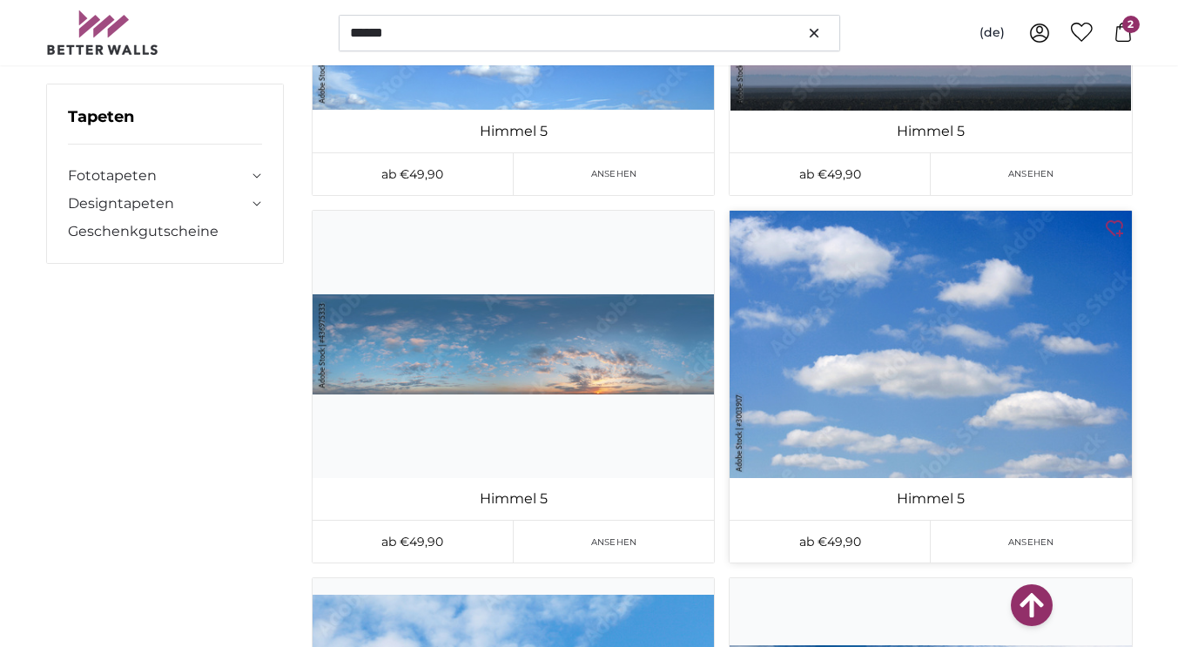
click at [799, 405] on img at bounding box center [930, 344] width 401 height 267
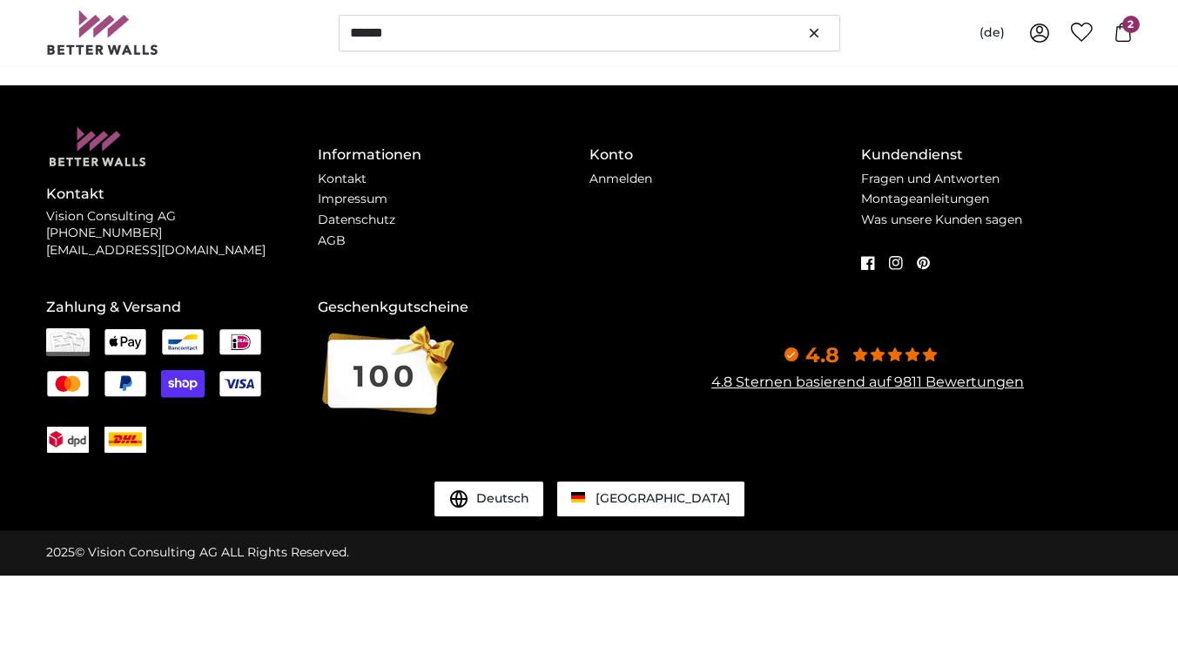
scroll to position [0, 0]
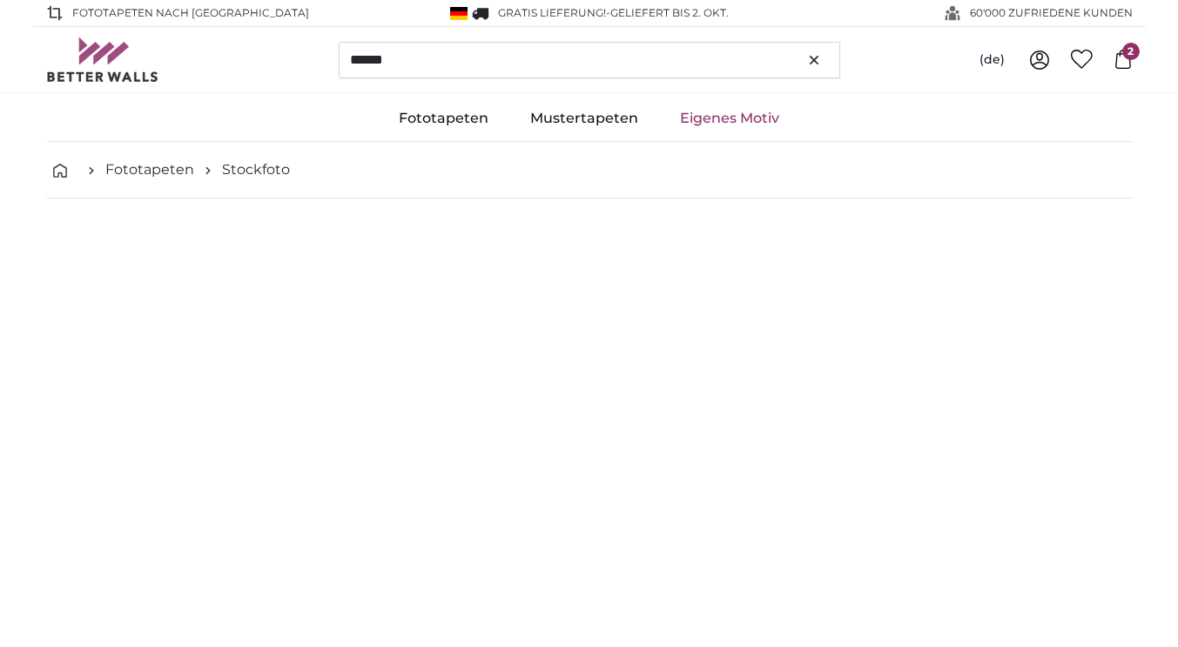
type input "190"
type input "285"
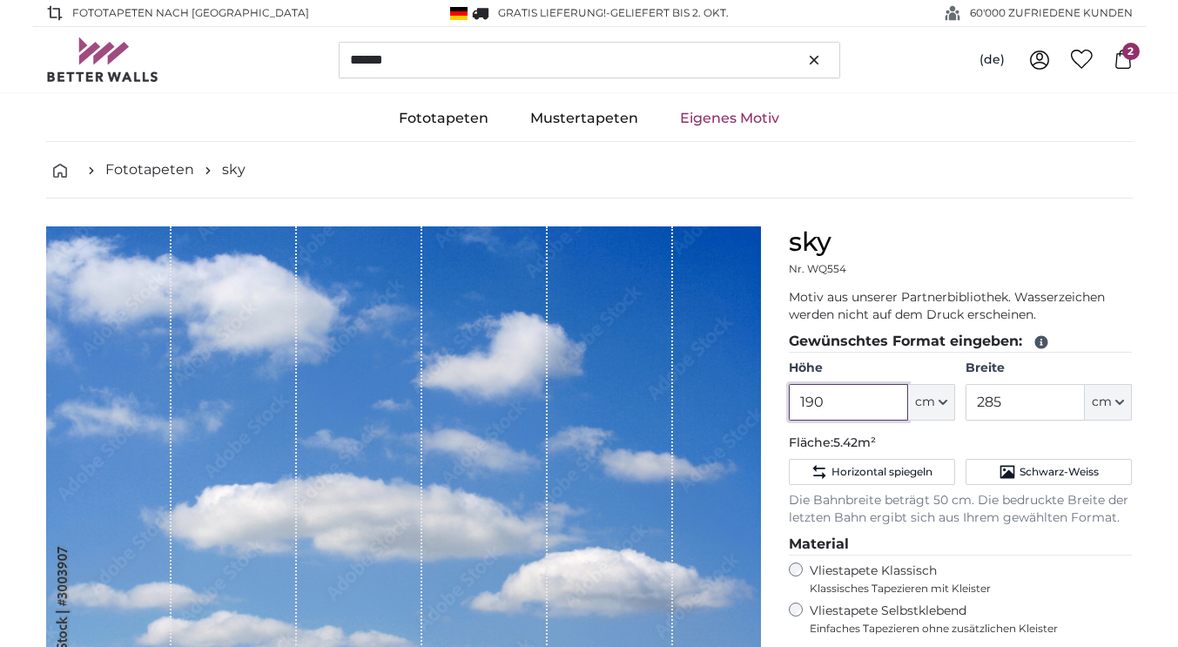
click at [841, 419] on input "190" at bounding box center [848, 402] width 119 height 37
type input "1"
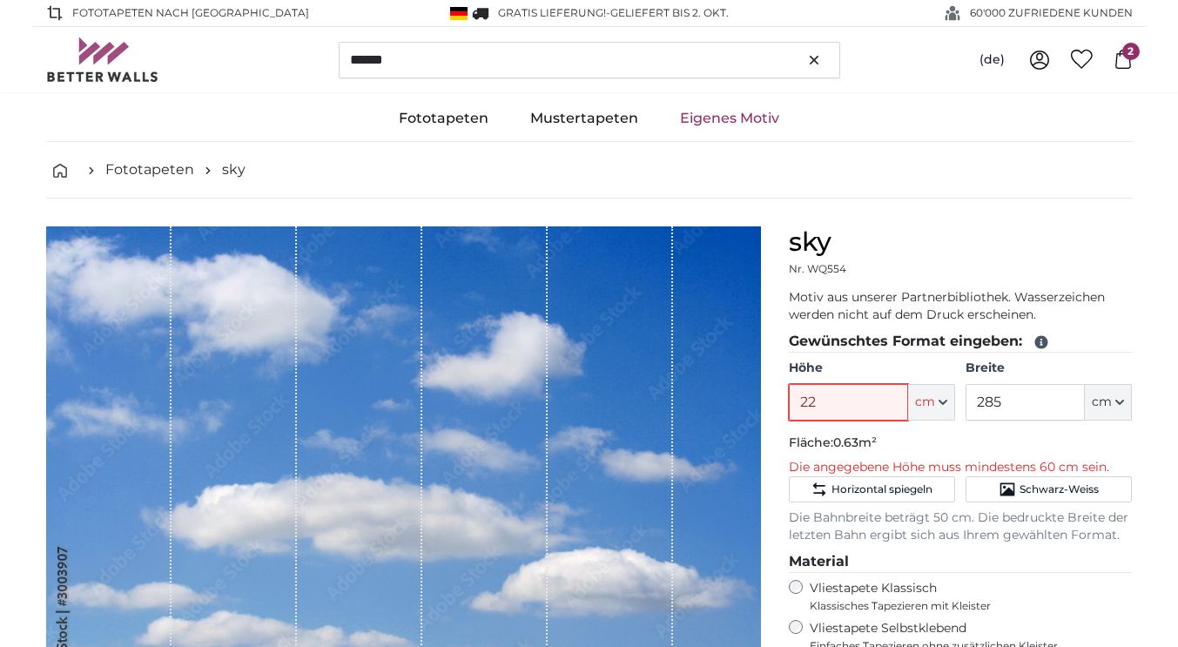
type input "220"
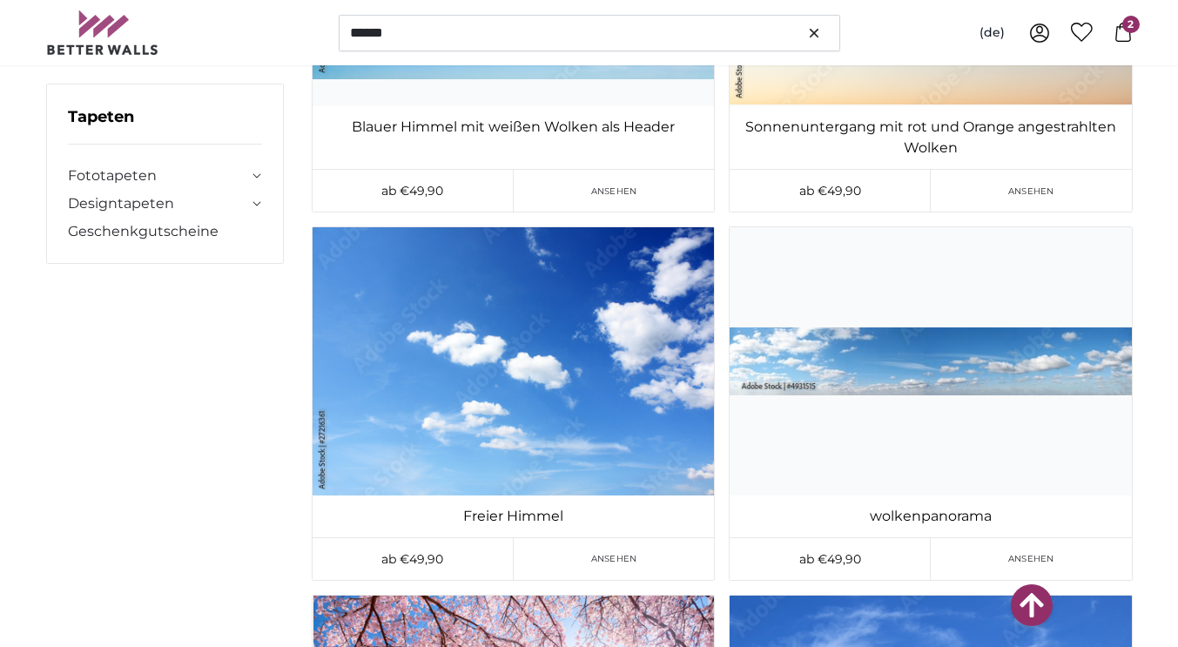
scroll to position [21263, 0]
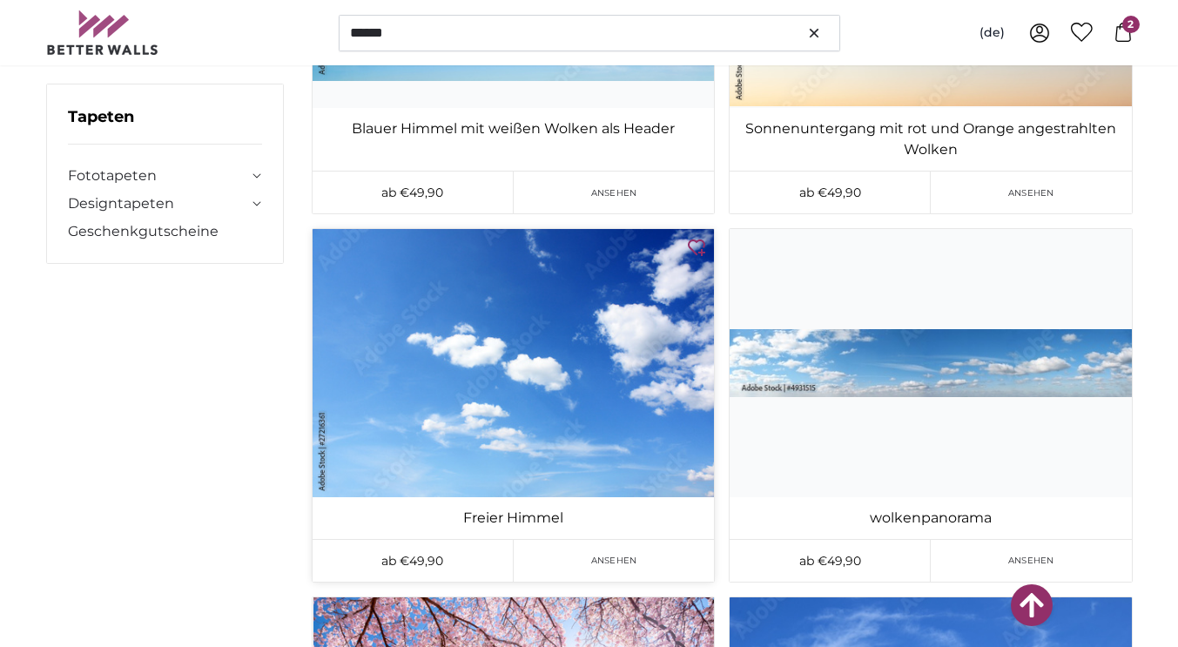
click at [386, 408] on img at bounding box center [513, 362] width 401 height 267
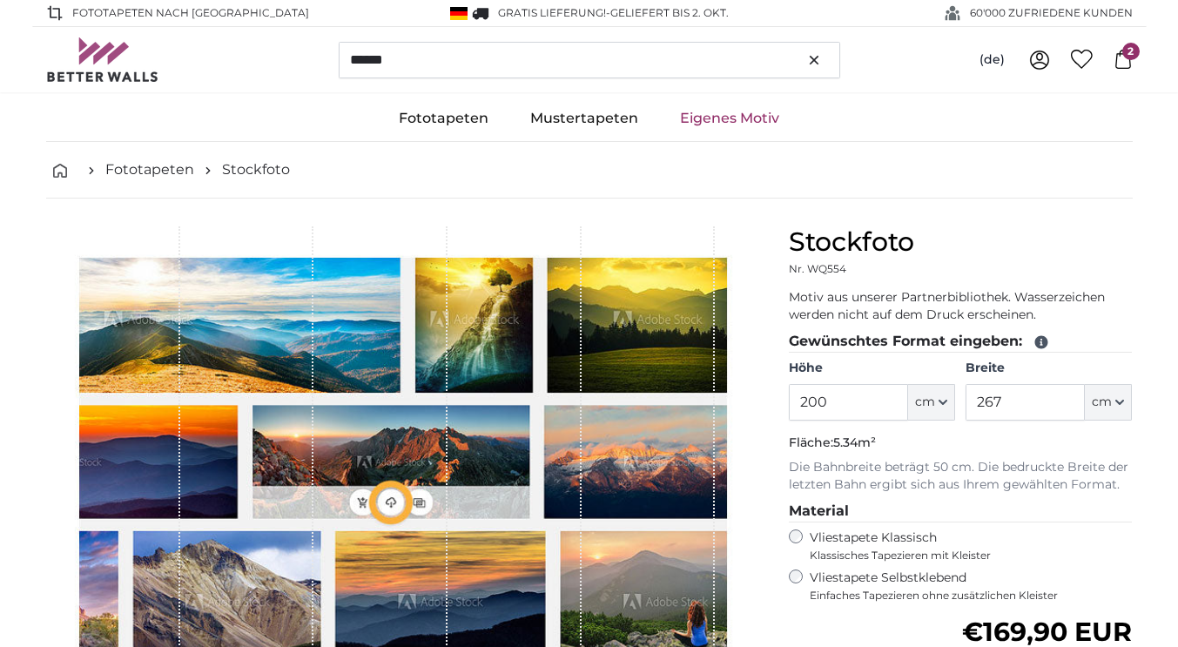
type input "300"
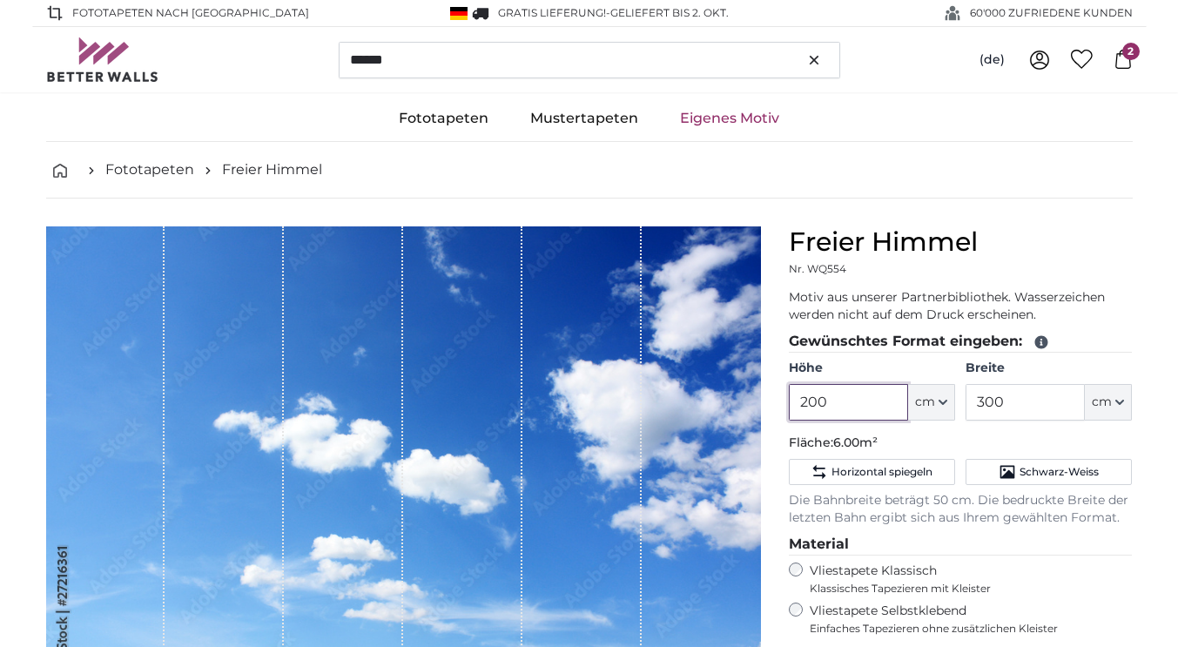
click at [837, 387] on input "200" at bounding box center [848, 402] width 119 height 37
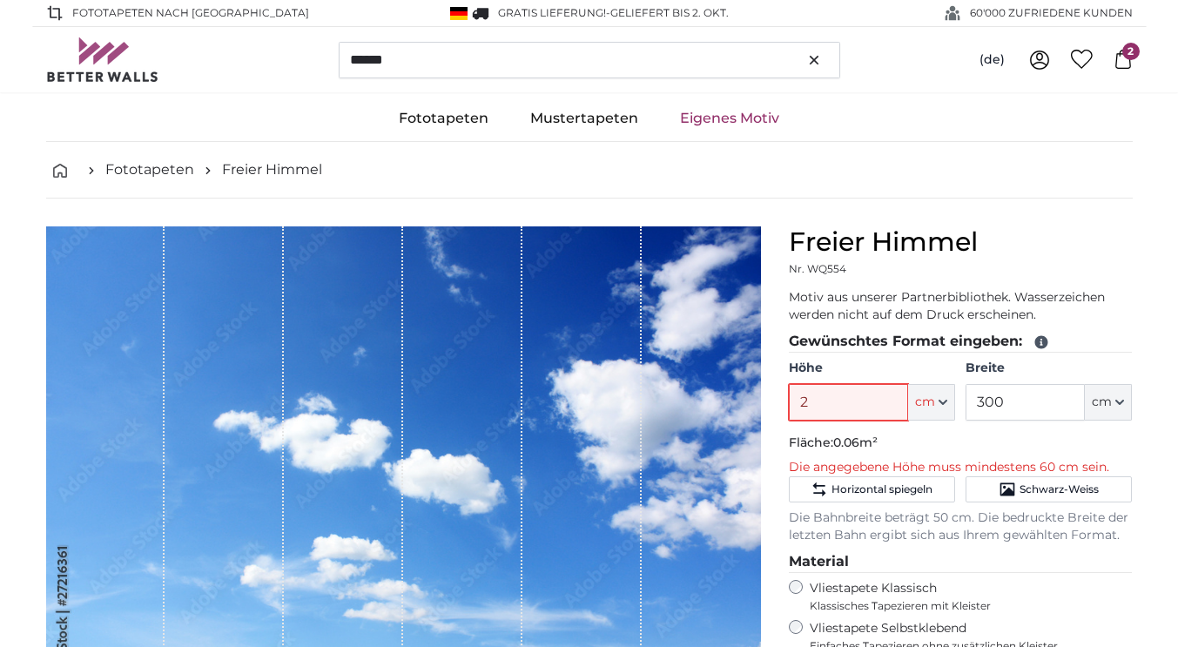
type input "220"
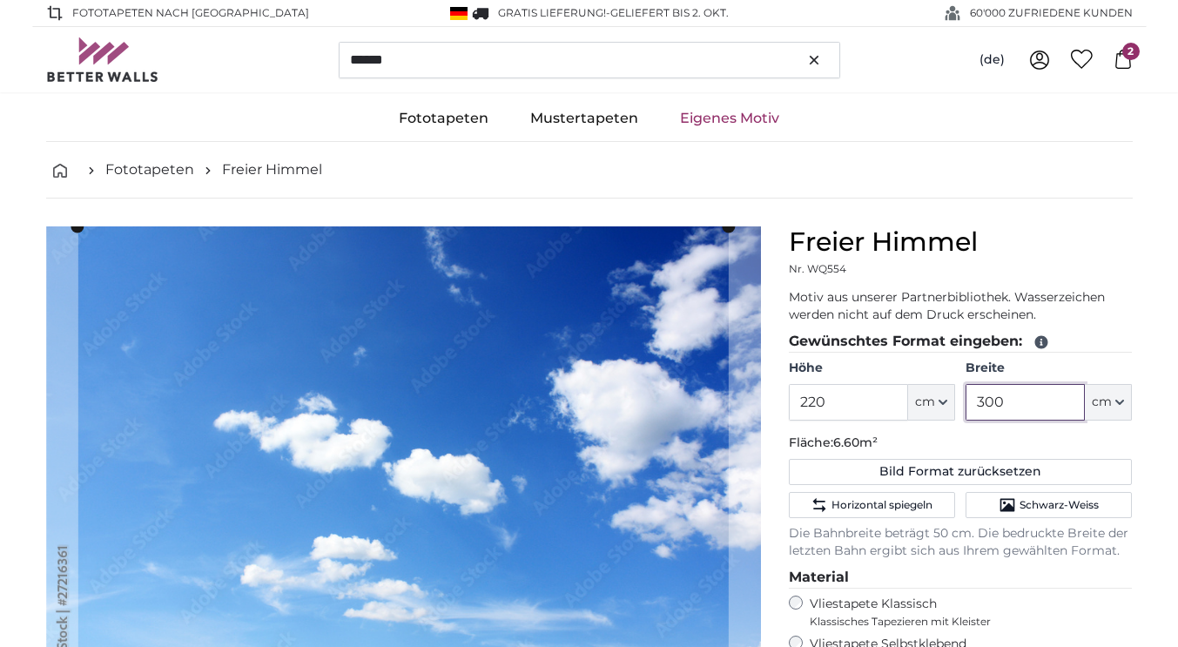
click at [1009, 405] on input "300" at bounding box center [1024, 402] width 119 height 37
type input "3"
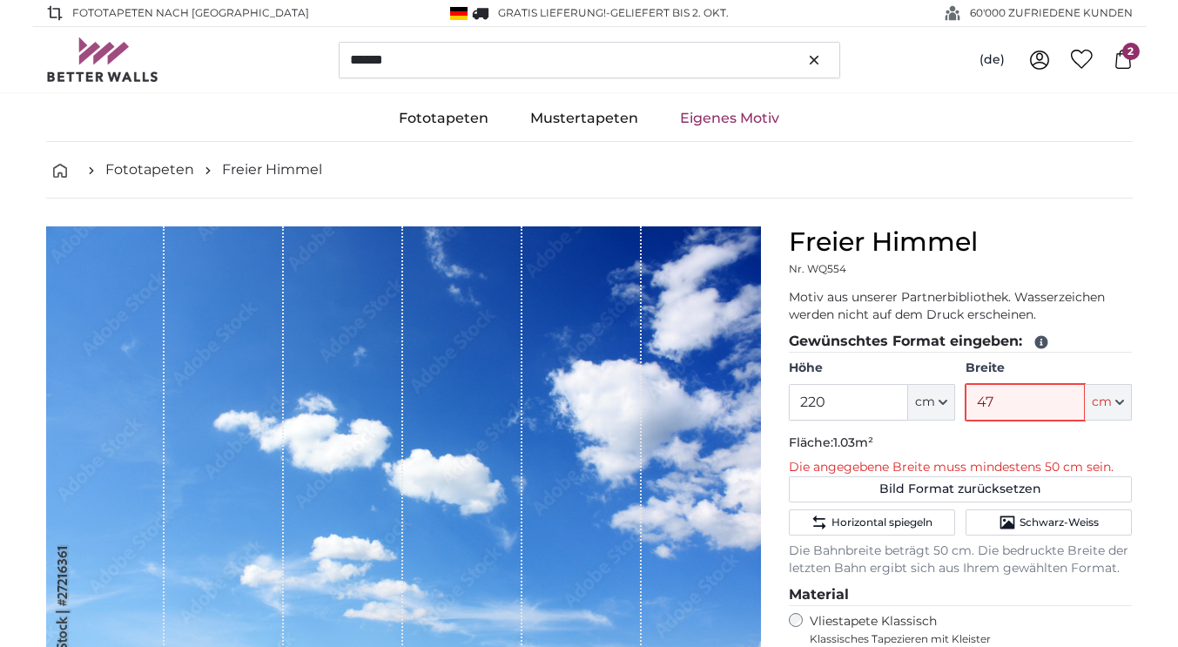
type input "470"
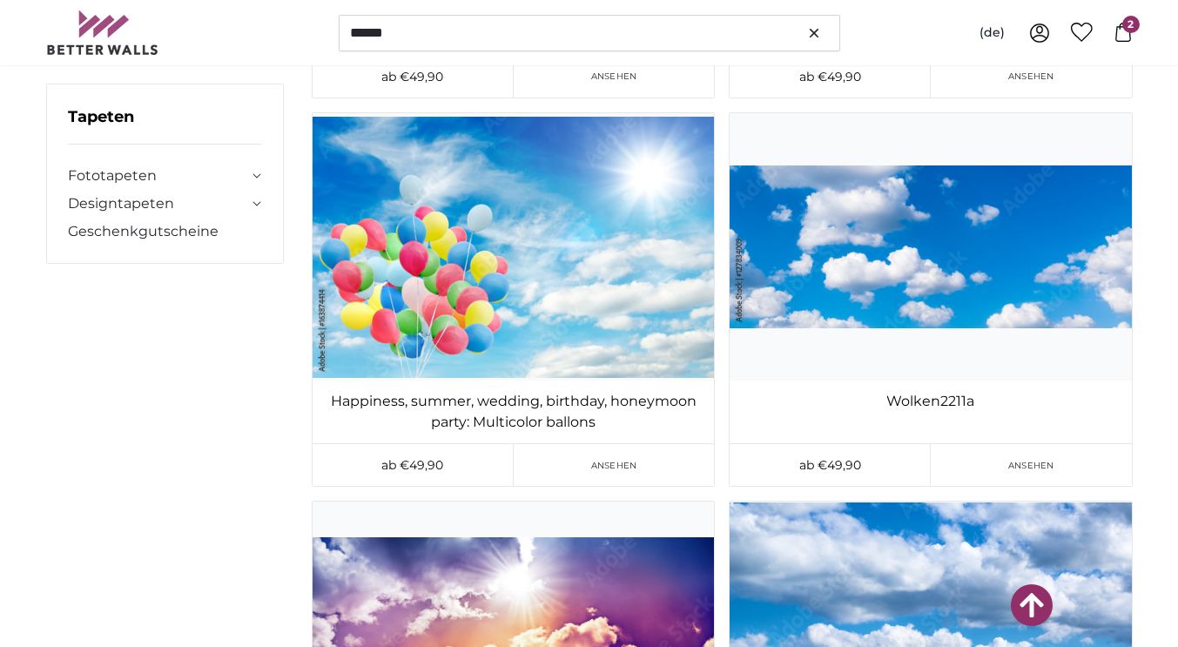
scroll to position [32177, 0]
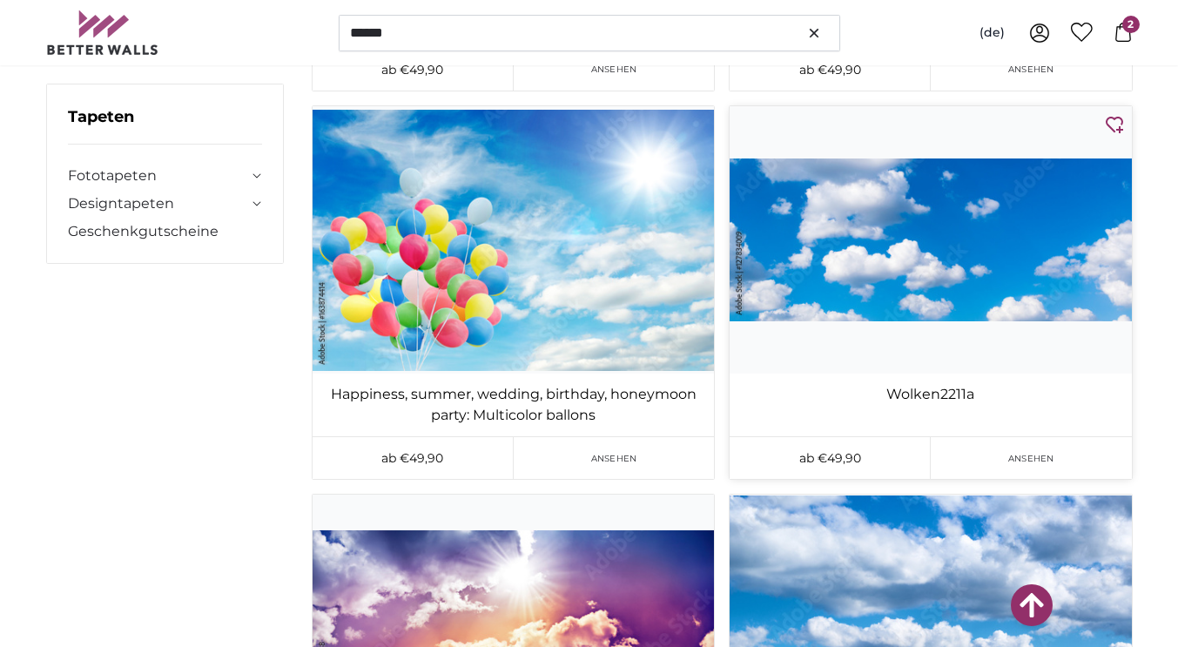
click at [969, 249] on img at bounding box center [930, 239] width 401 height 267
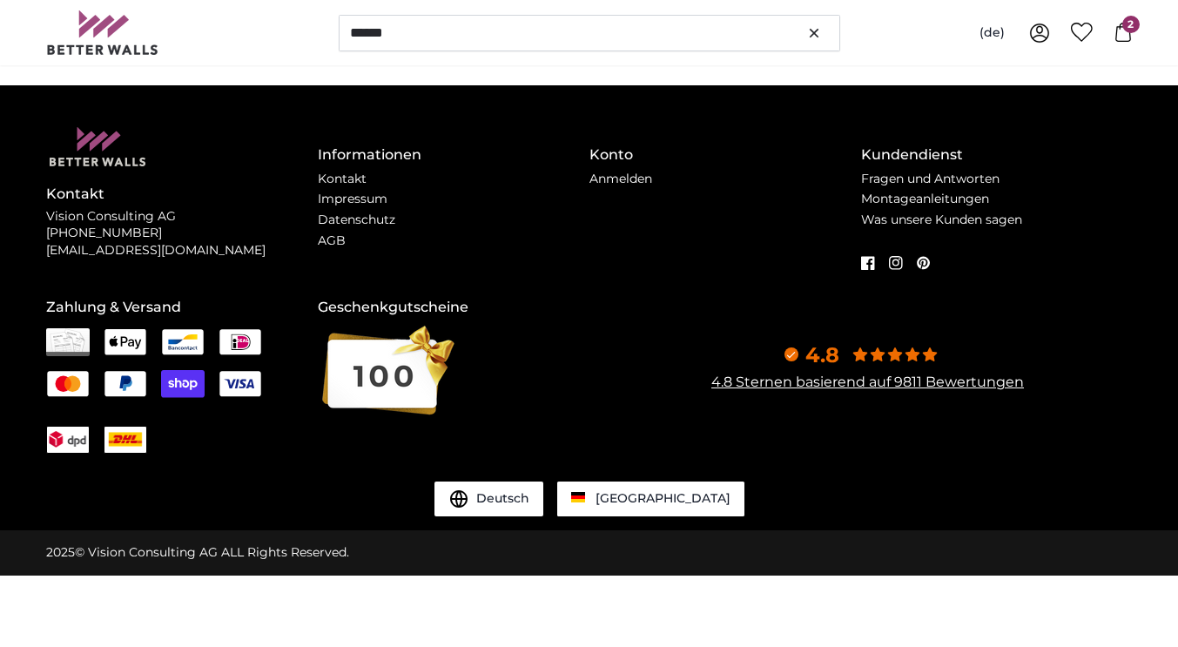
scroll to position [0, 0]
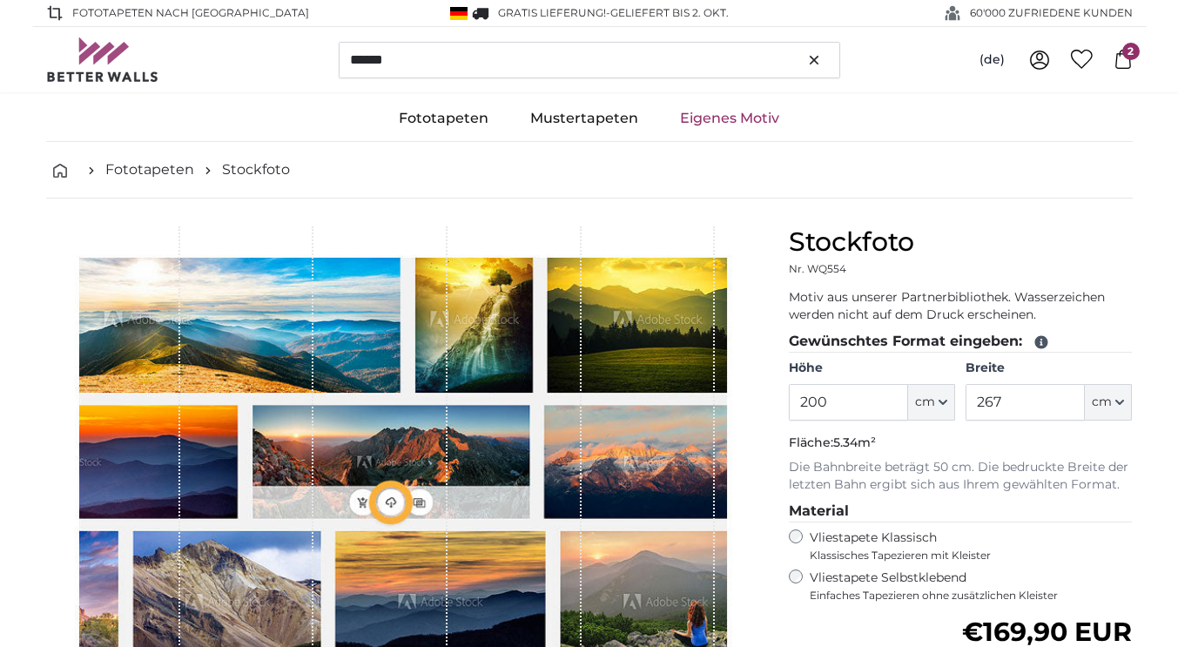
type input "494"
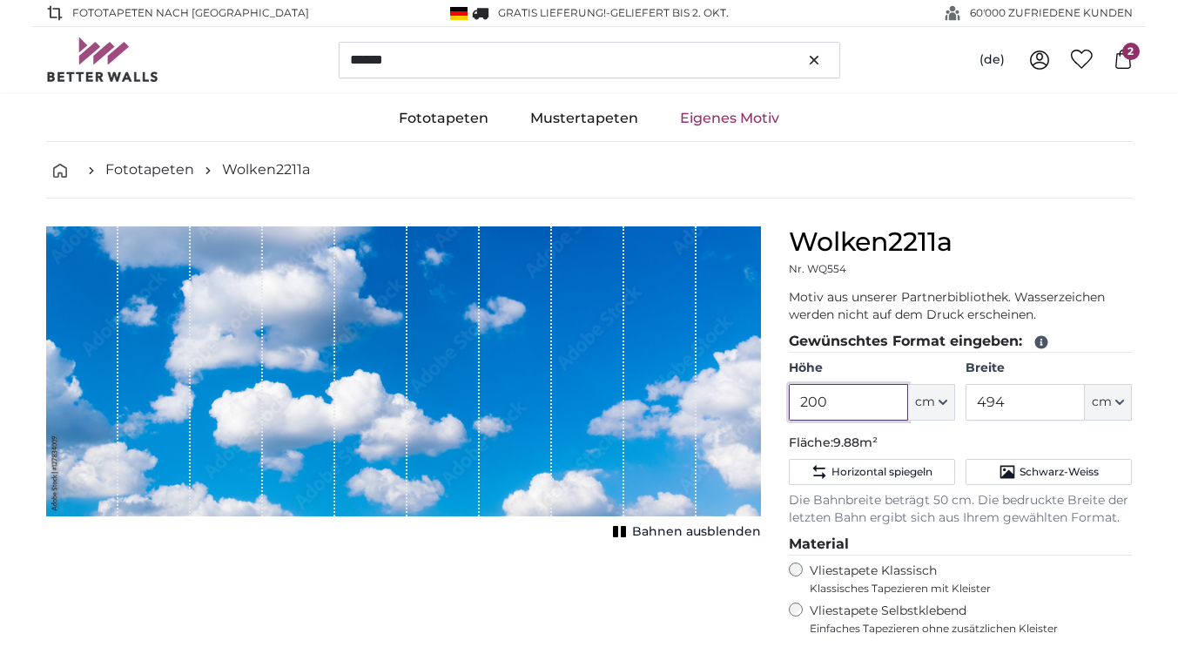
click at [851, 411] on input "200" at bounding box center [848, 402] width 119 height 37
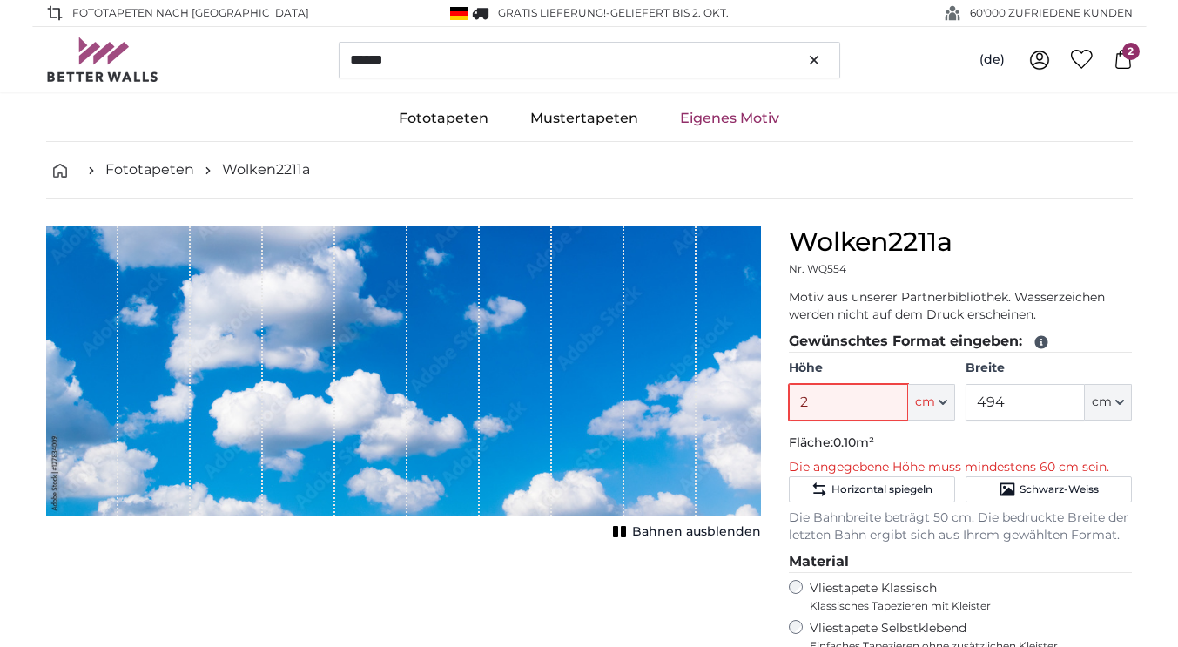
type input "220"
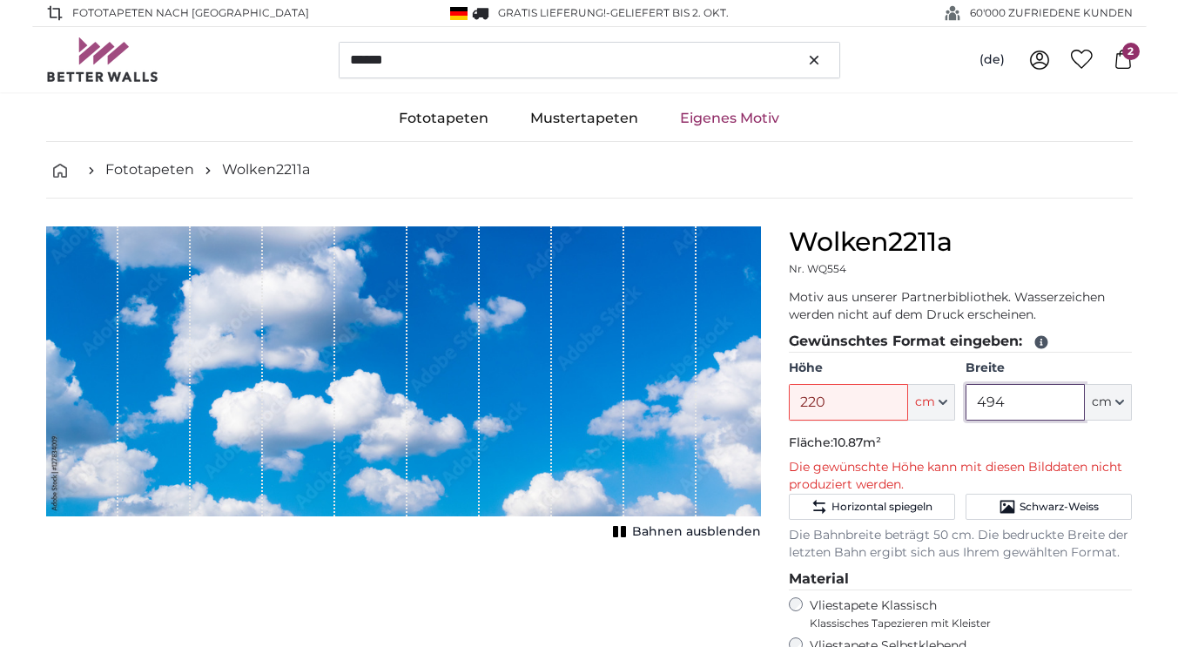
click at [1018, 409] on input "494" at bounding box center [1024, 402] width 119 height 37
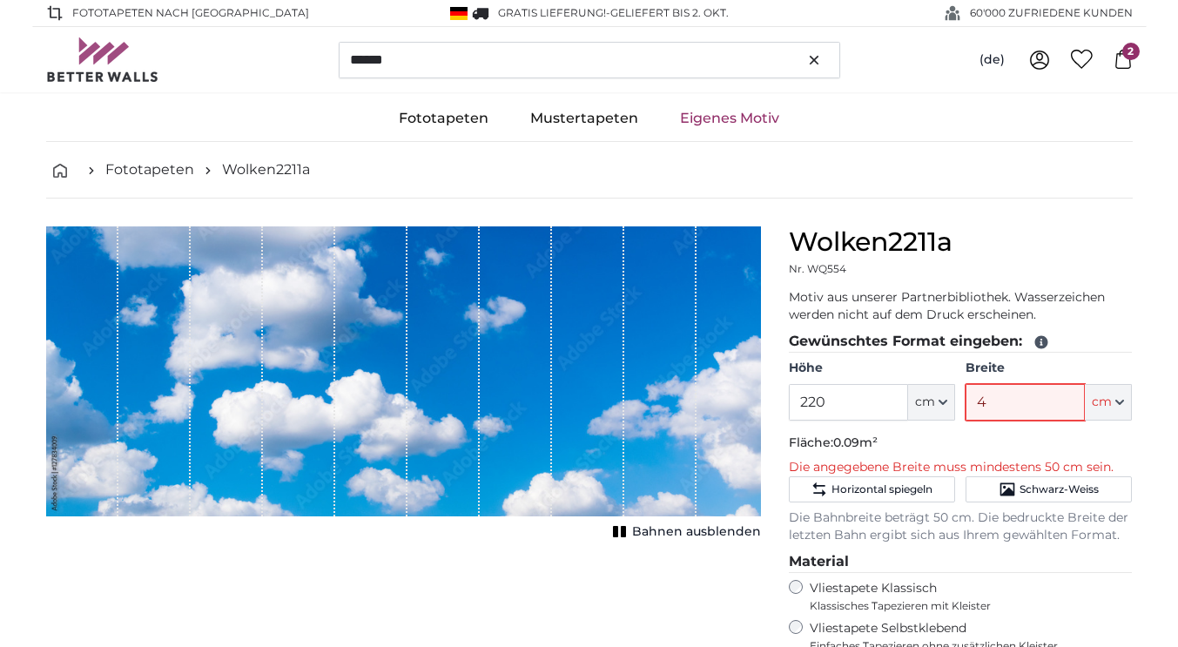
type input "470"
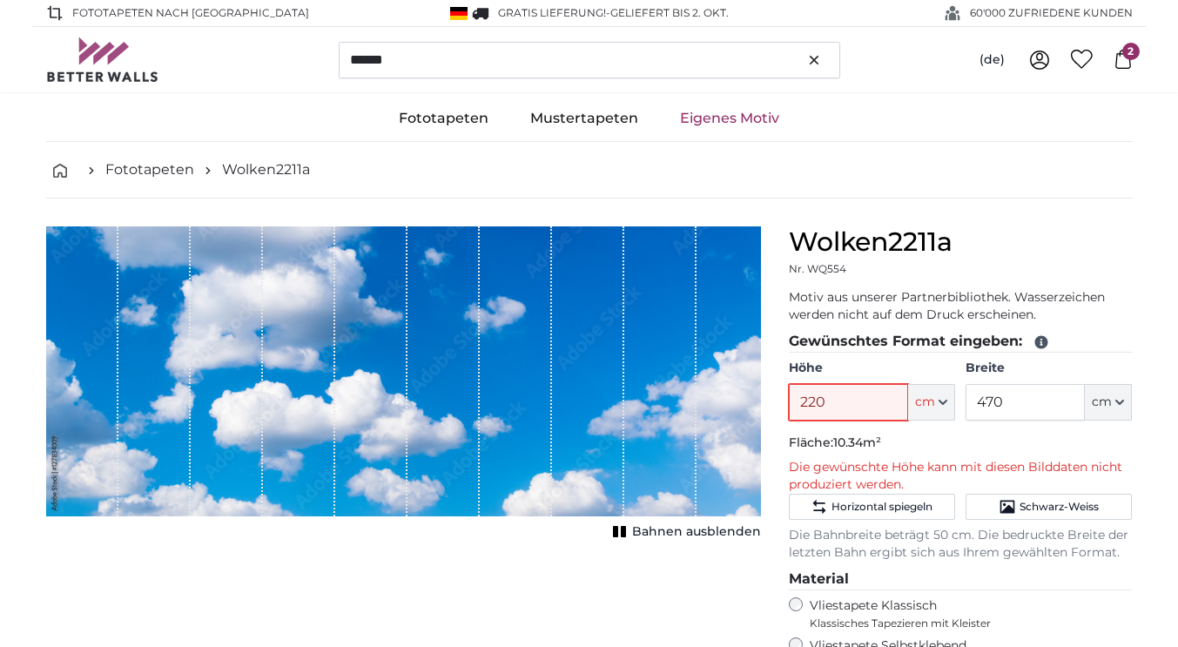
click at [837, 407] on input "220" at bounding box center [848, 402] width 119 height 37
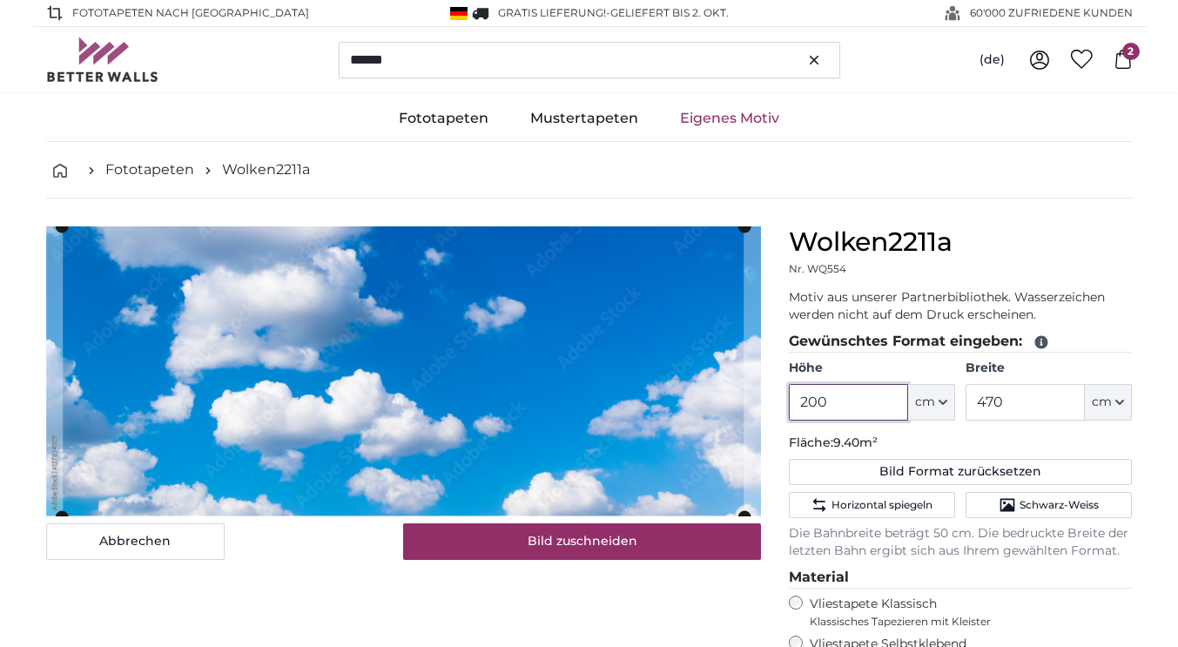
type input "200"
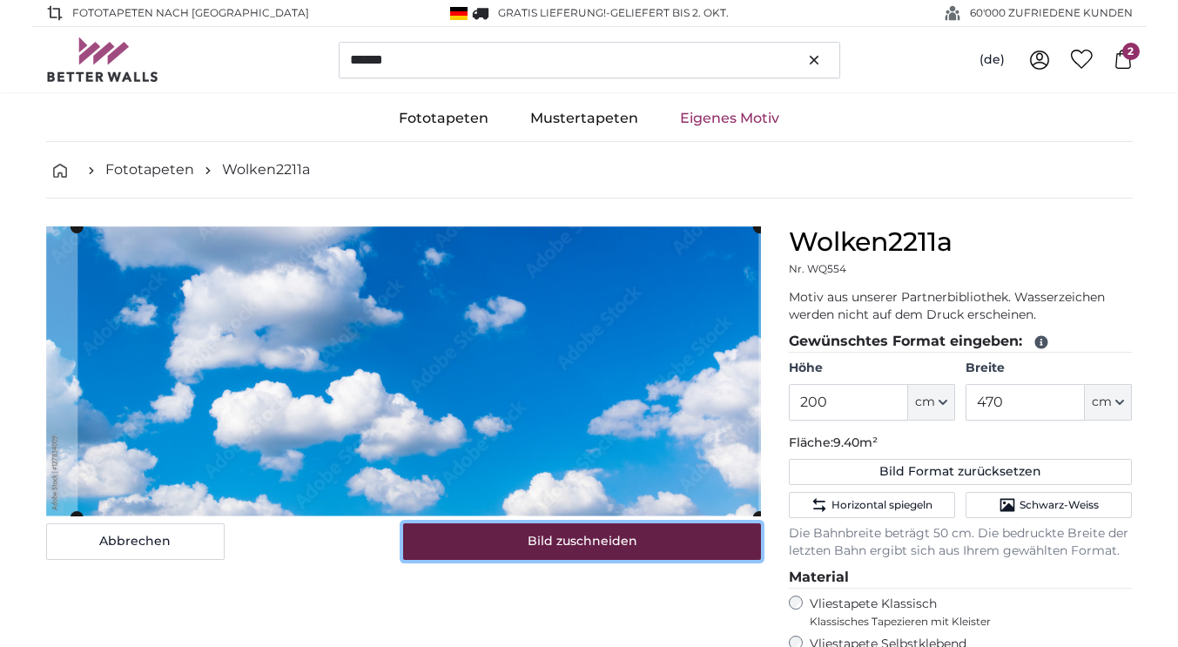
click at [452, 553] on button "Bild zuschneiden" at bounding box center [582, 541] width 358 height 37
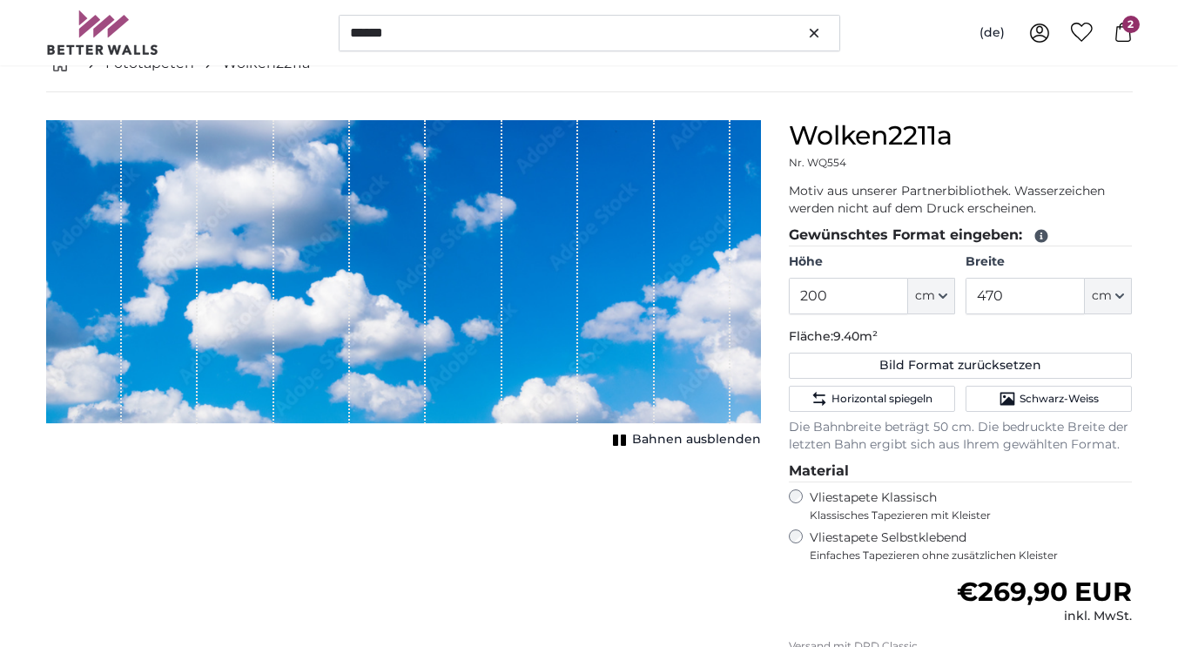
scroll to position [101, 0]
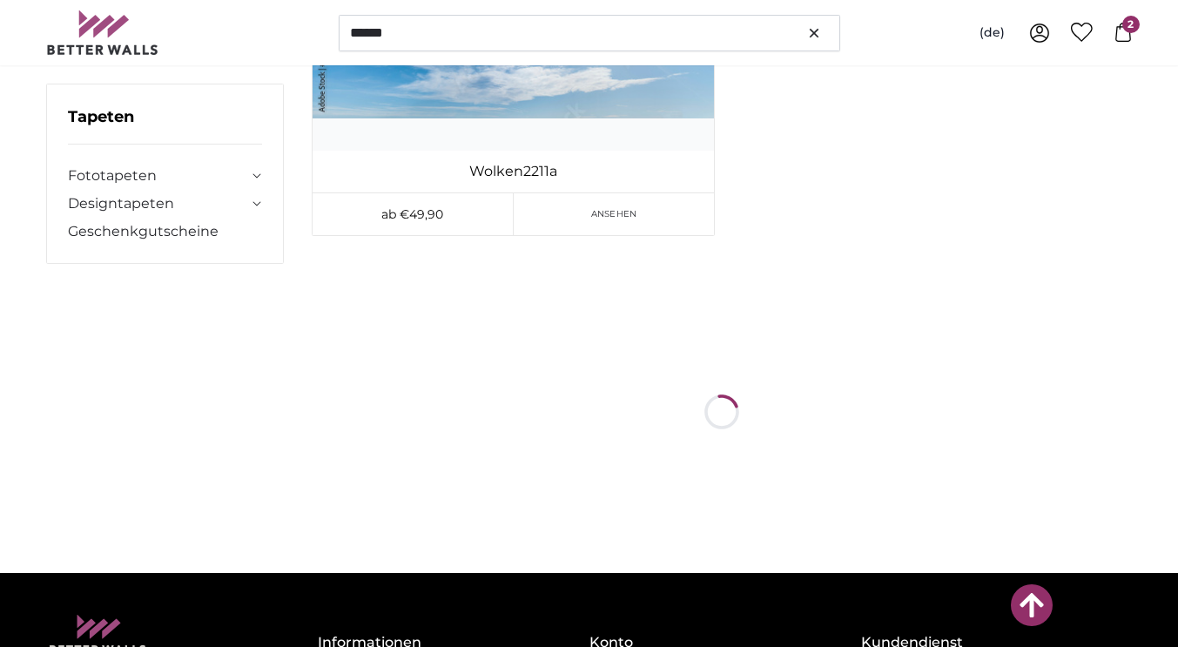
scroll to position [33339, 0]
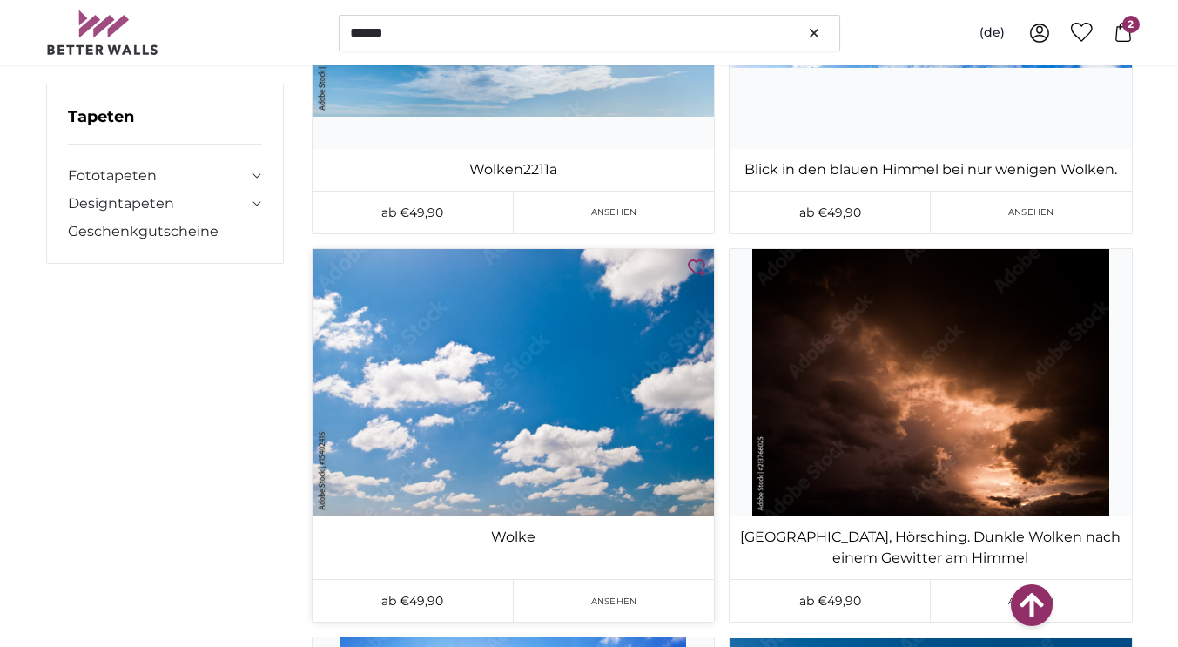
click at [417, 453] on img at bounding box center [513, 382] width 401 height 267
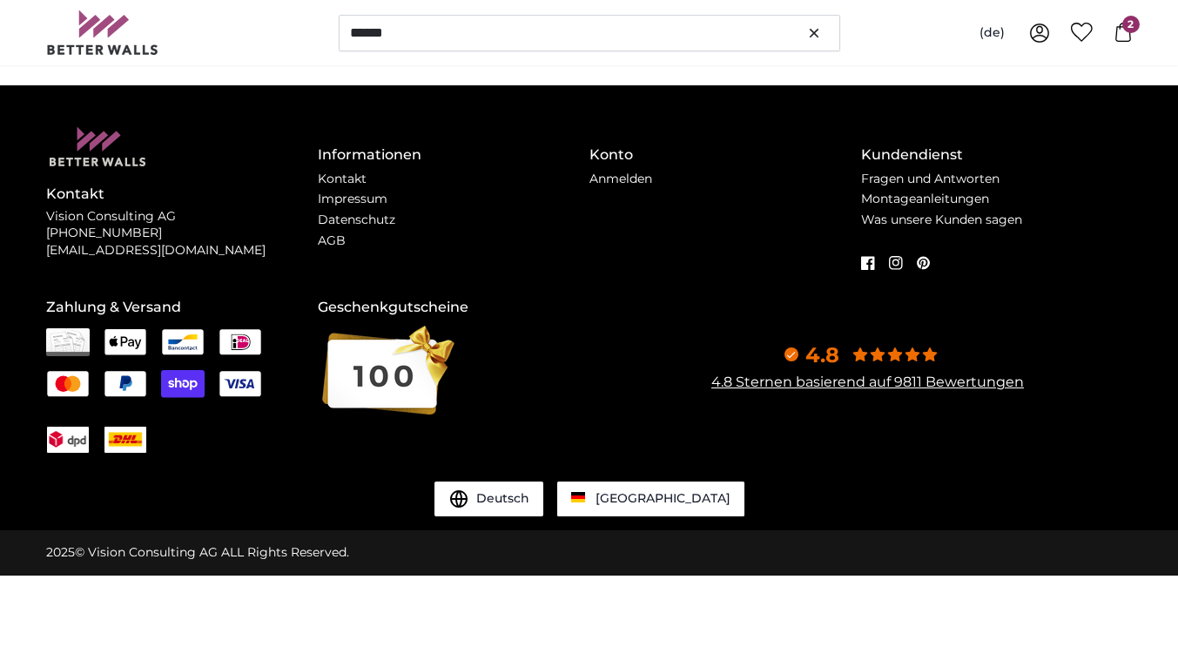
scroll to position [0, 0]
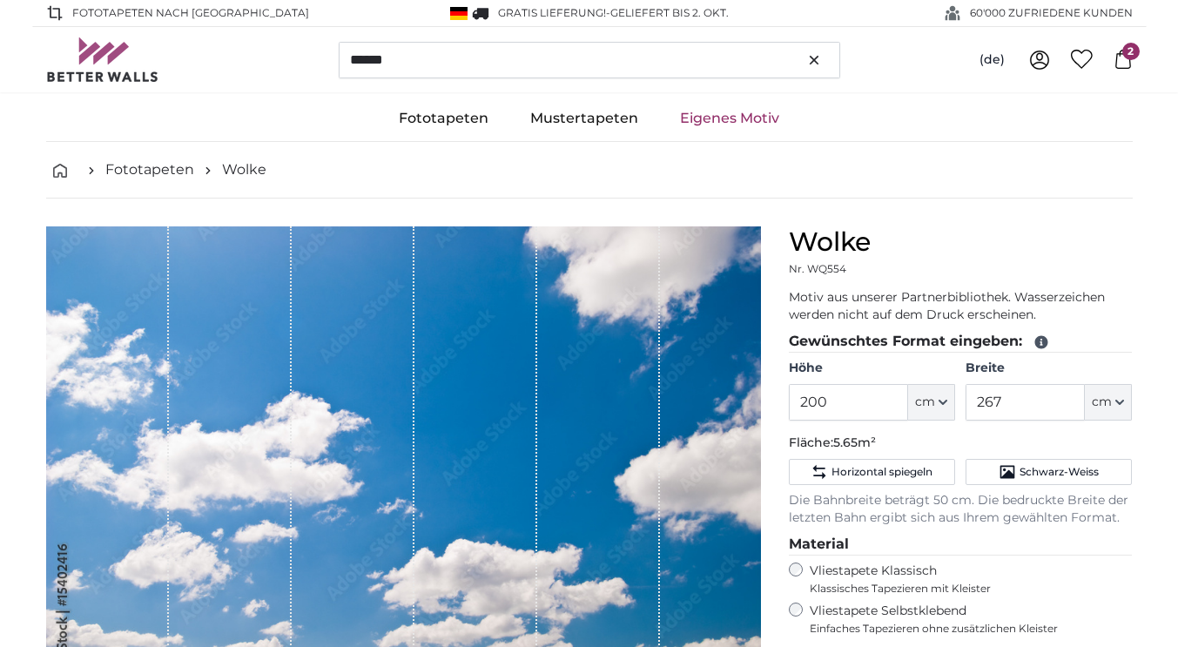
type input "194"
type input "291"
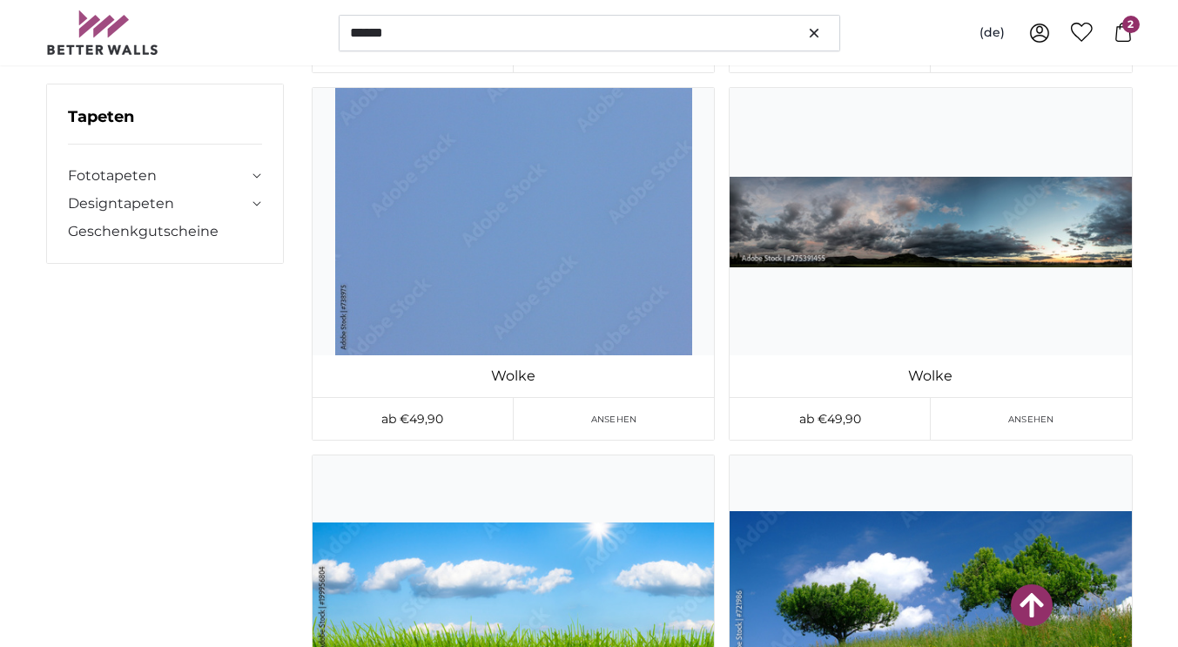
scroll to position [30727, 0]
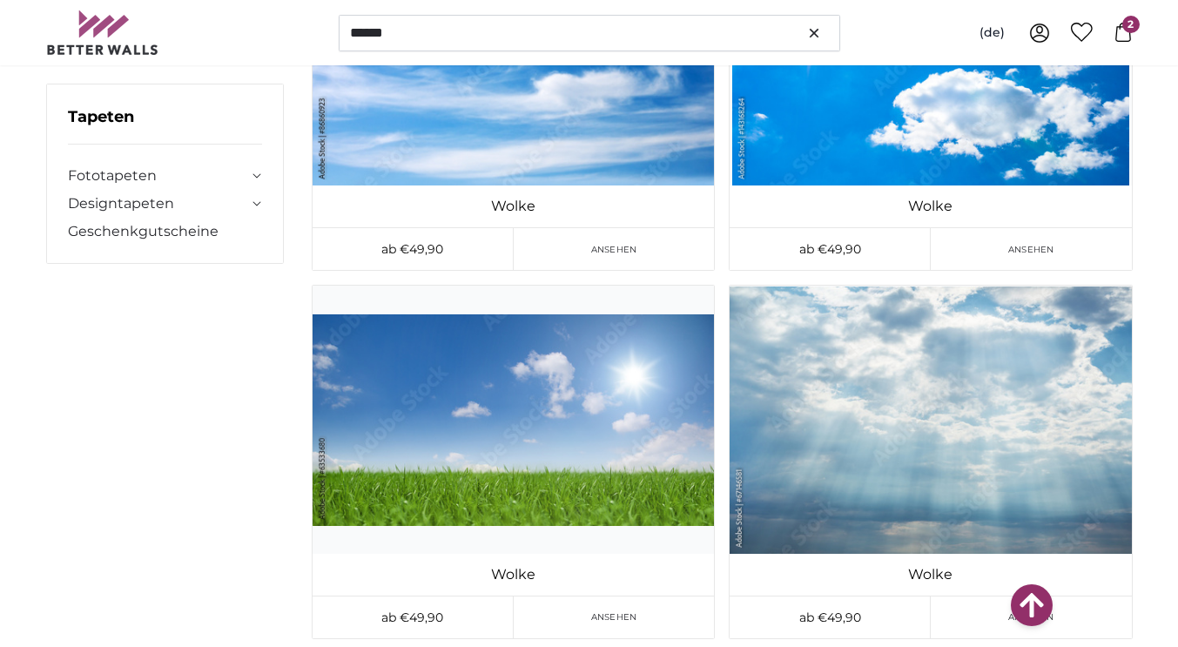
click at [1169, 10] on header "****** (de) Deutsch [DEMOGRAPHIC_DATA] Italiano English 0 2" at bounding box center [589, 32] width 1178 height 65
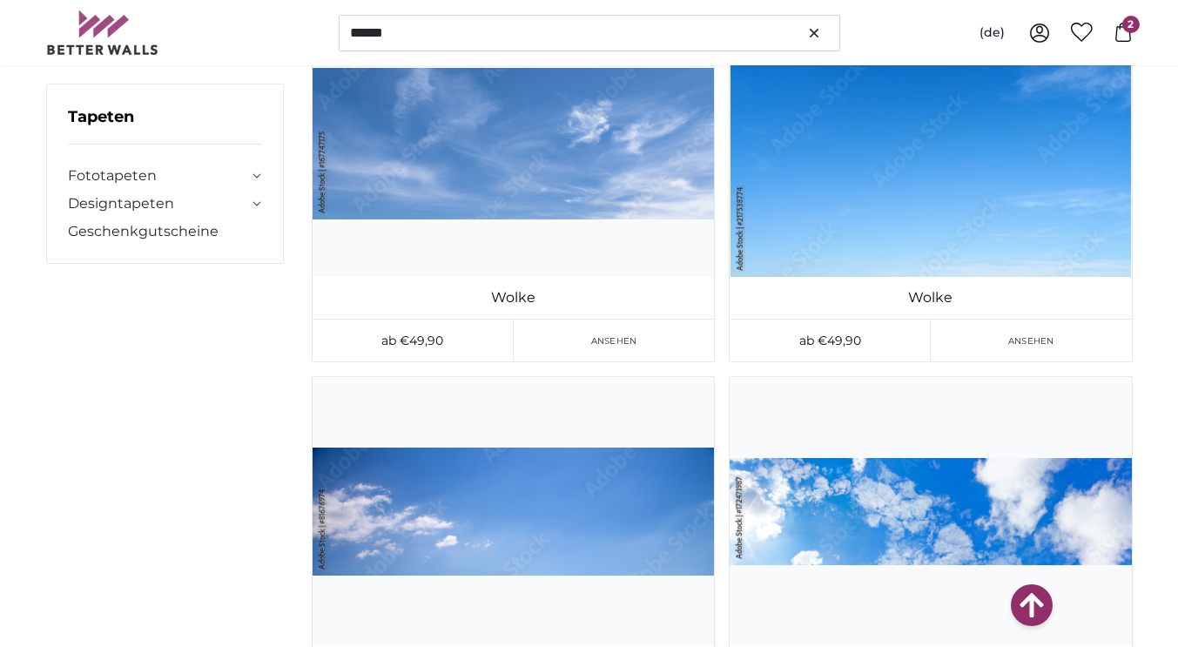
scroll to position [3802, 0]
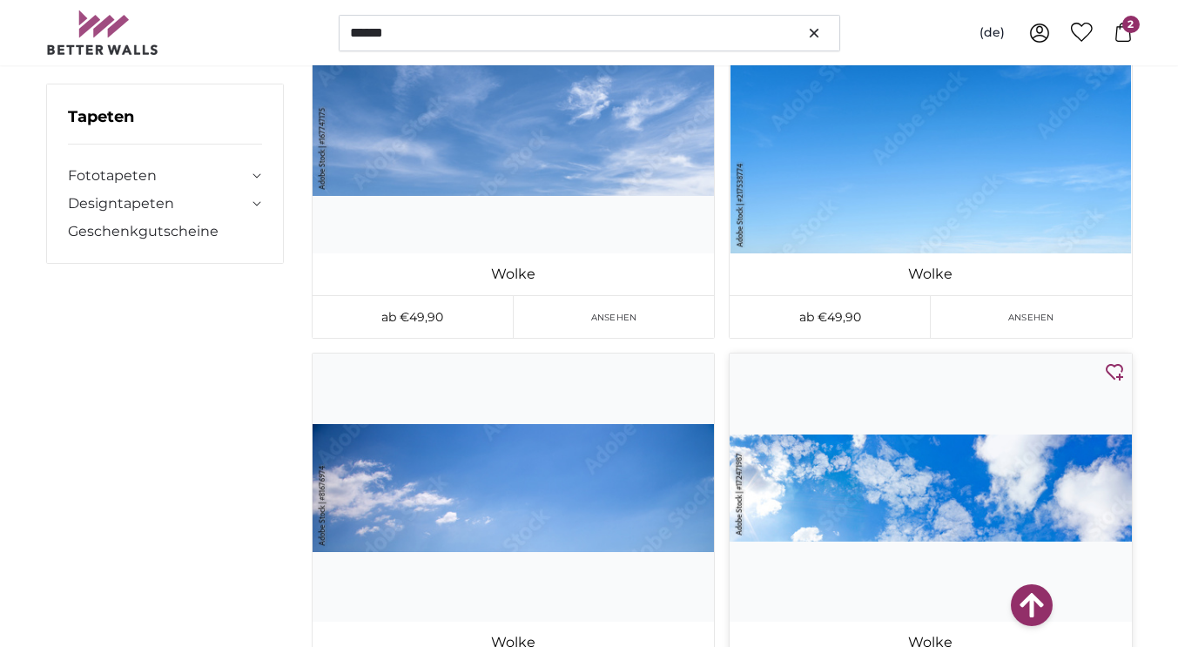
click at [883, 494] on img at bounding box center [930, 486] width 401 height 267
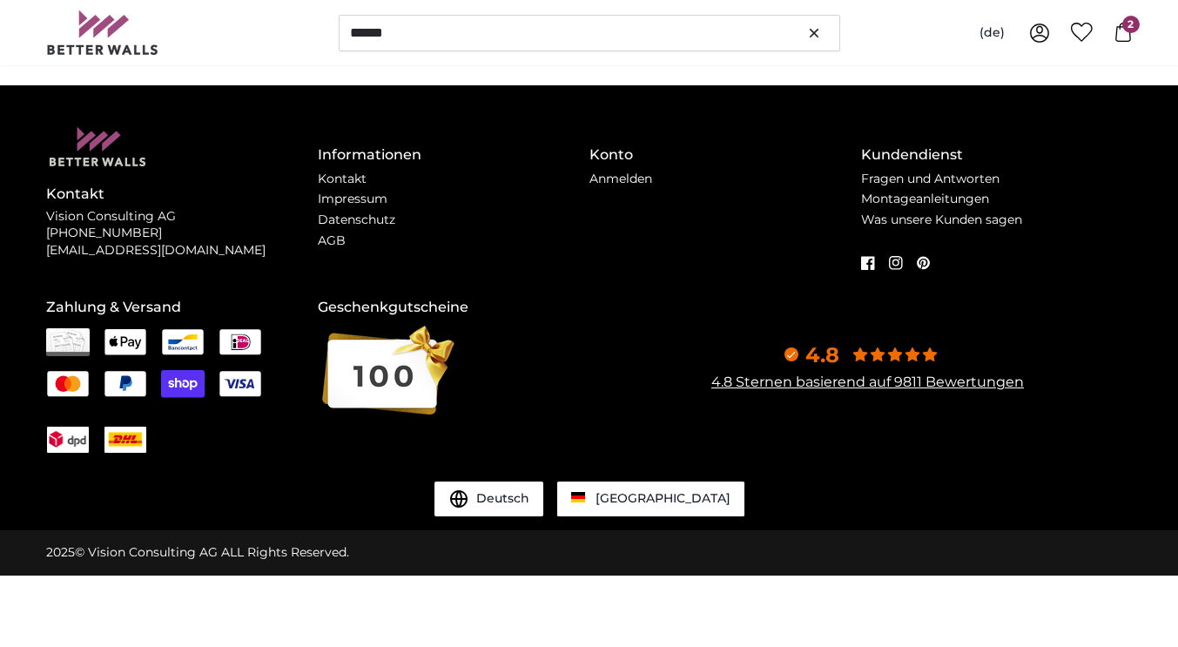
scroll to position [0, 0]
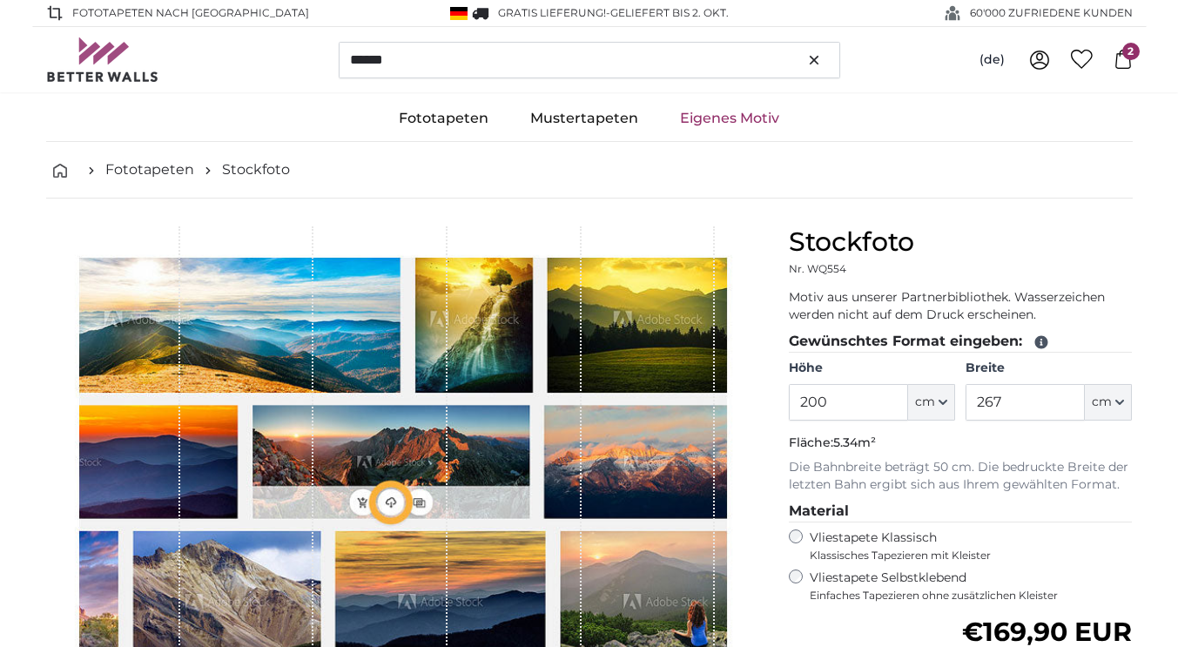
type input "752"
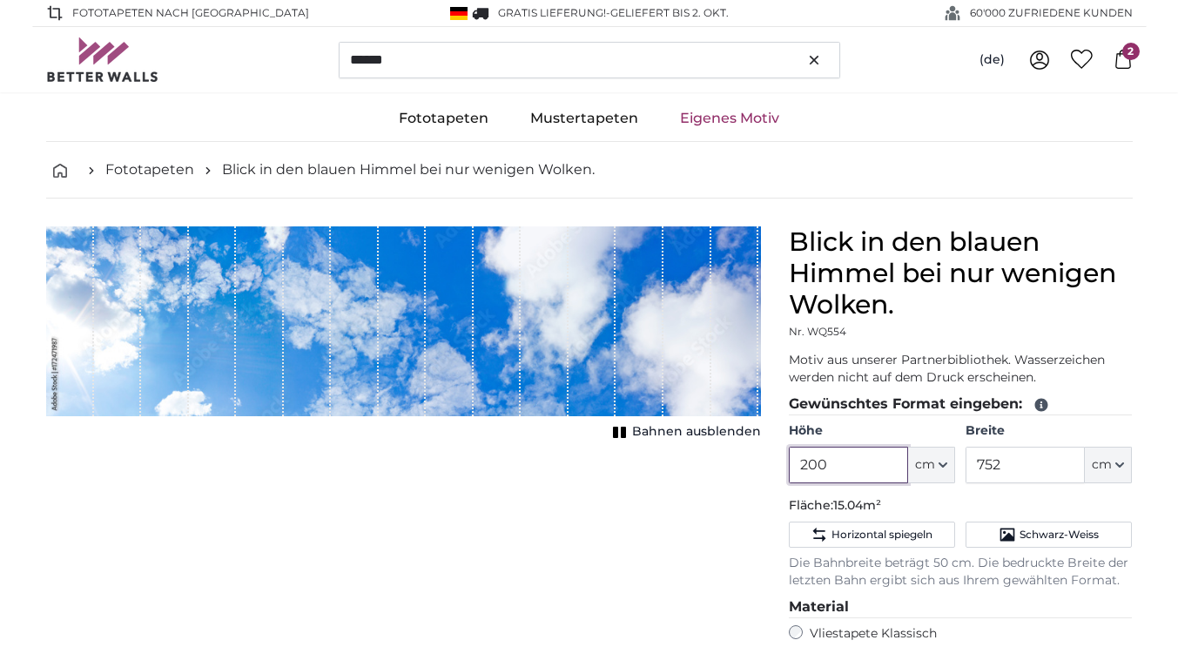
click at [830, 468] on input "200" at bounding box center [848, 465] width 119 height 37
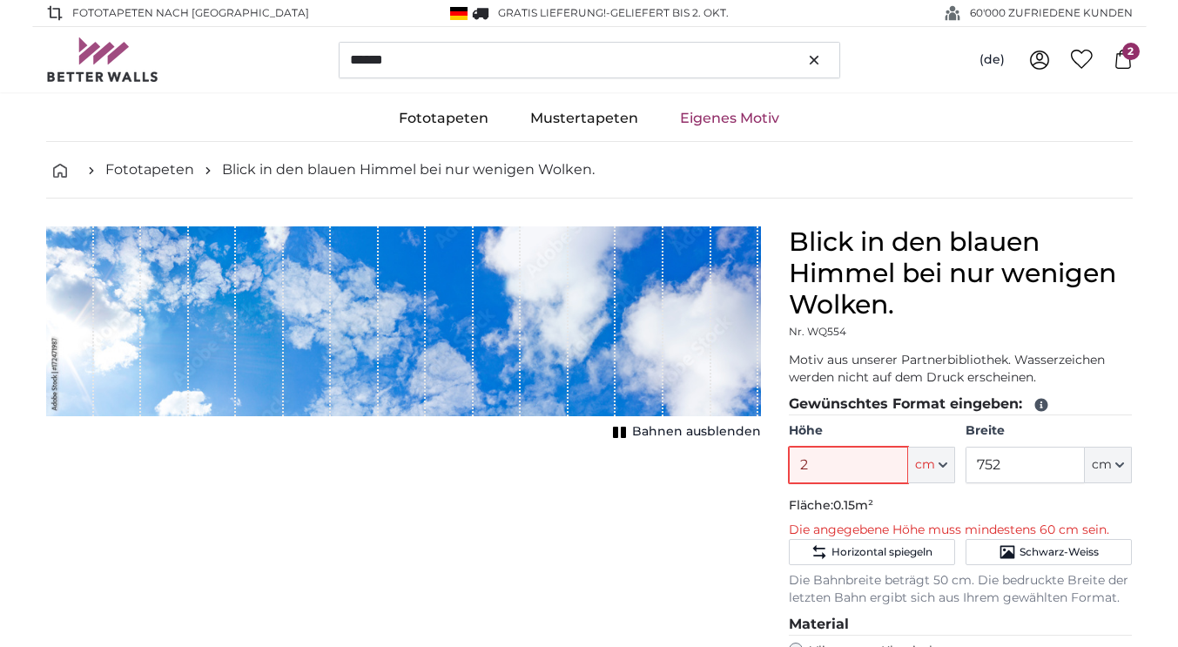
type input "220"
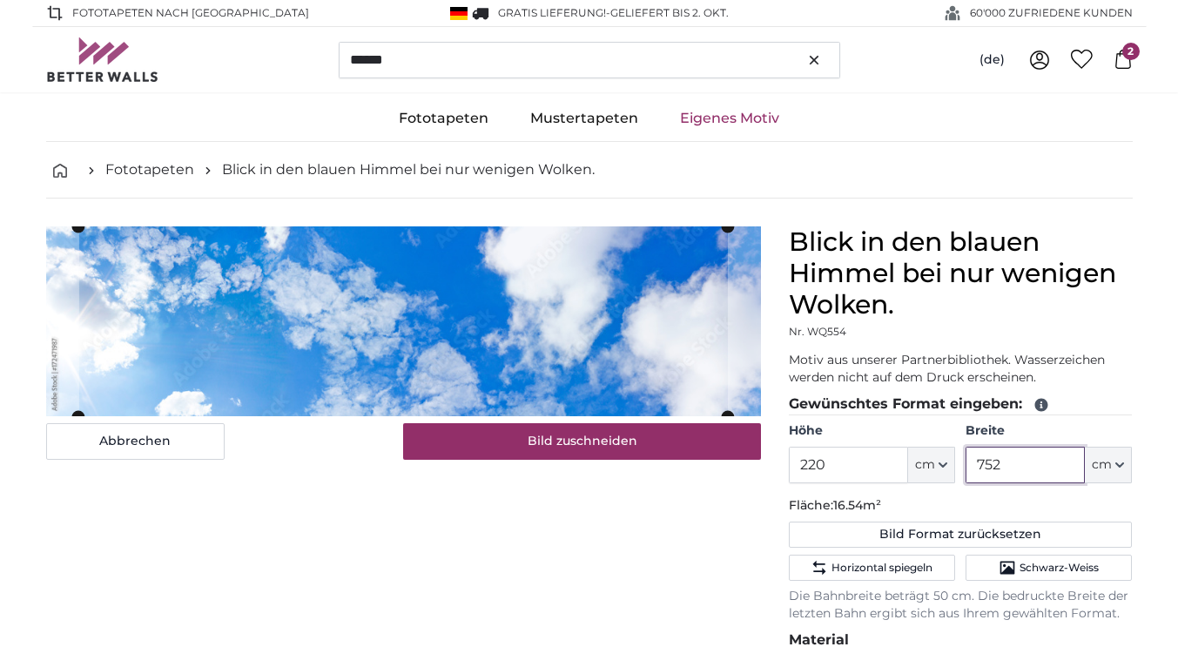
click at [1001, 467] on input "752" at bounding box center [1024, 465] width 119 height 37
type input "7"
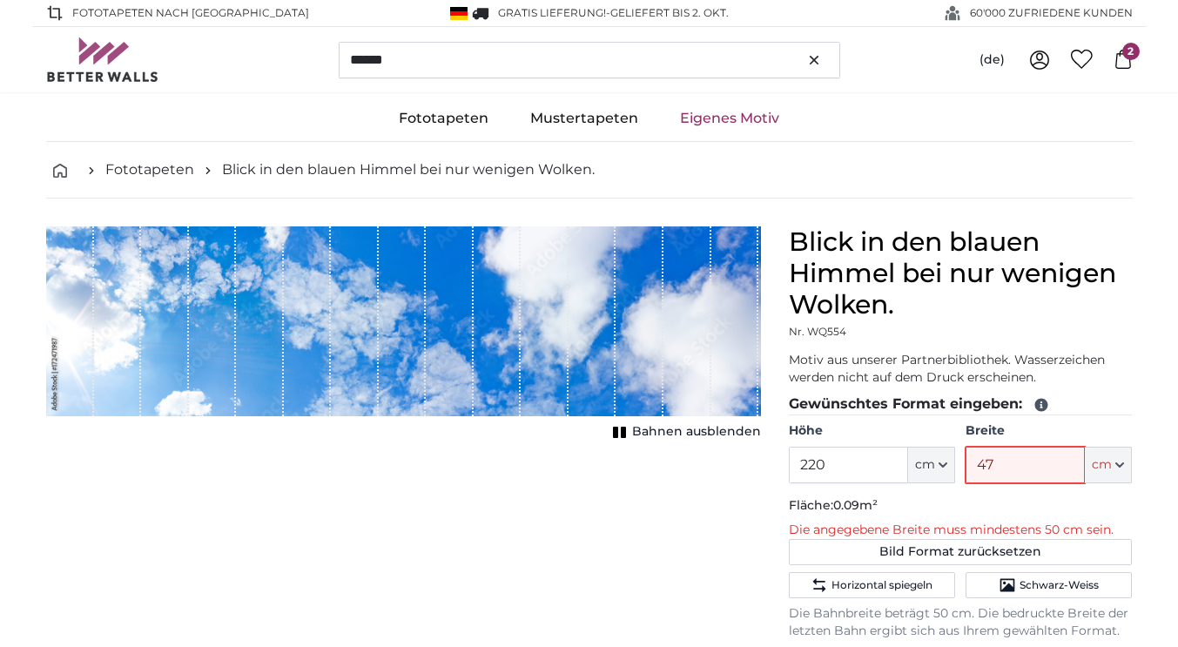
type input "470"
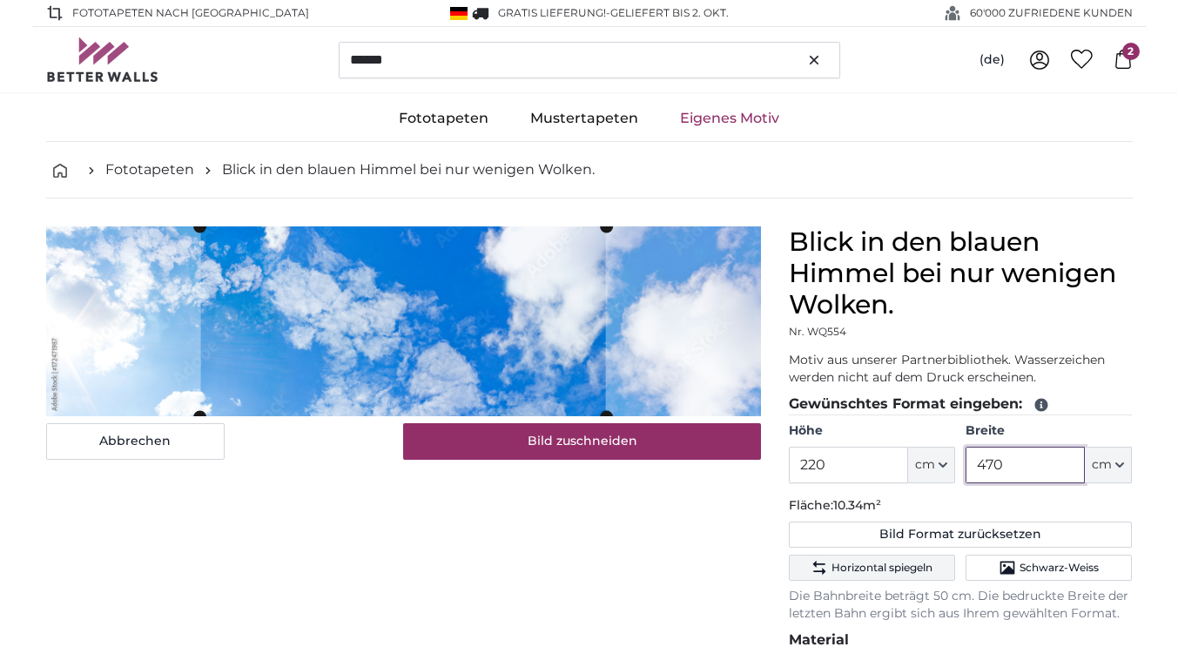
type input "470"
click at [853, 567] on span "Horizontal spiegeln" at bounding box center [881, 568] width 101 height 14
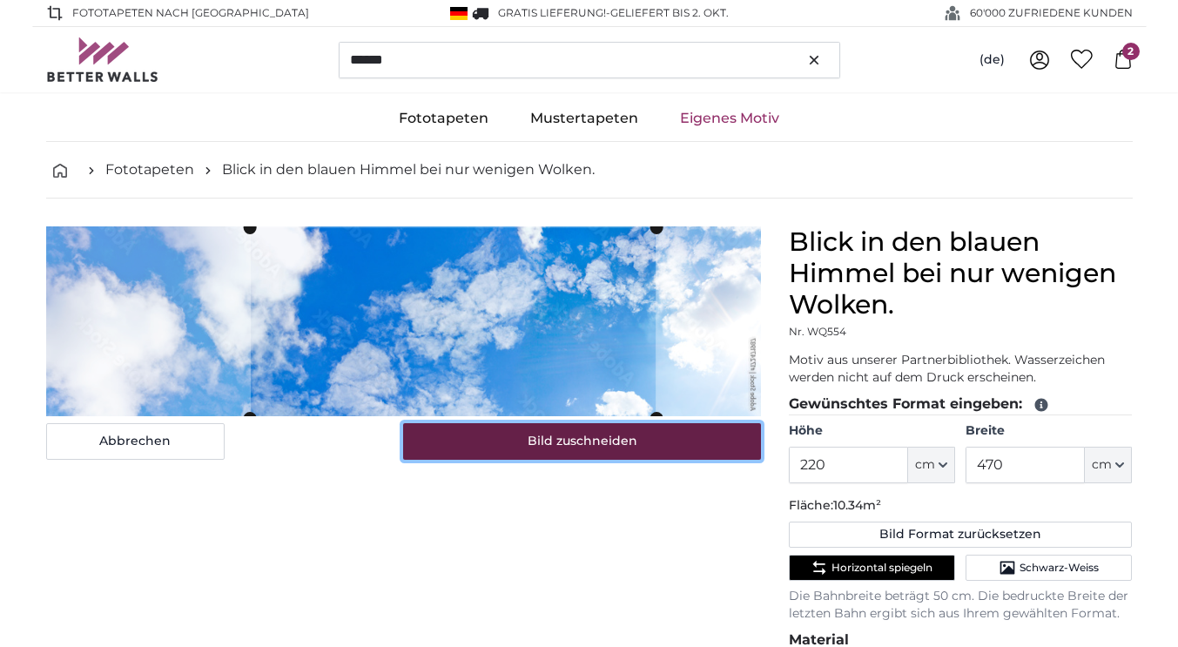
click at [518, 450] on button "Bild zuschneiden" at bounding box center [582, 441] width 358 height 37
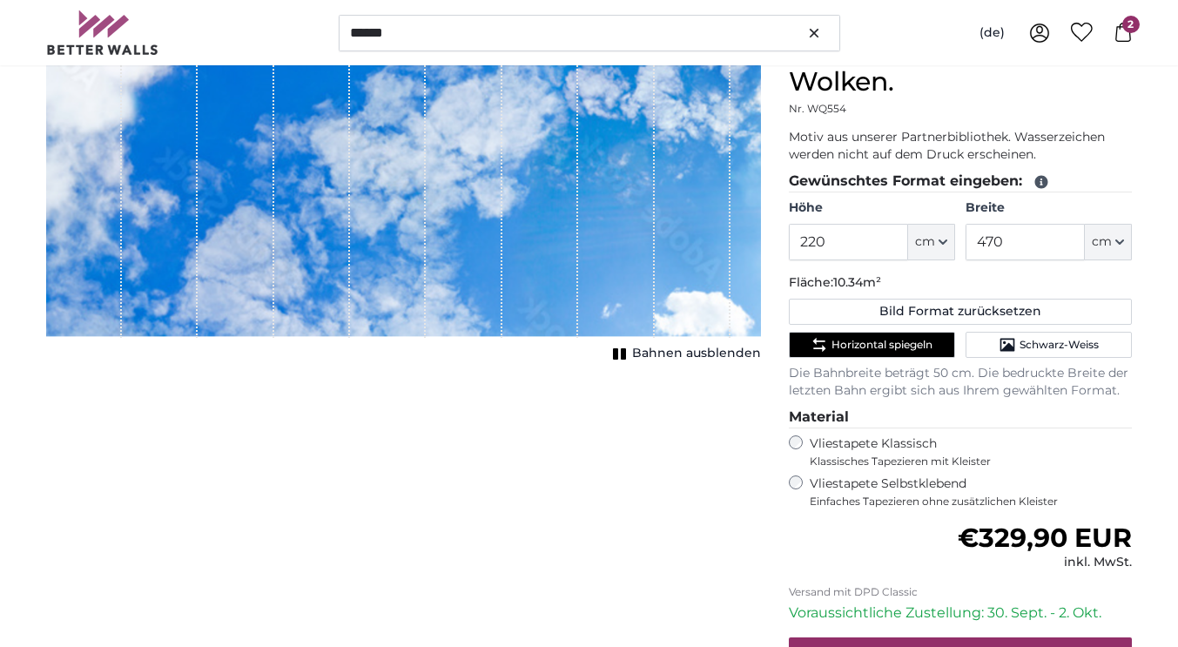
scroll to position [224, 0]
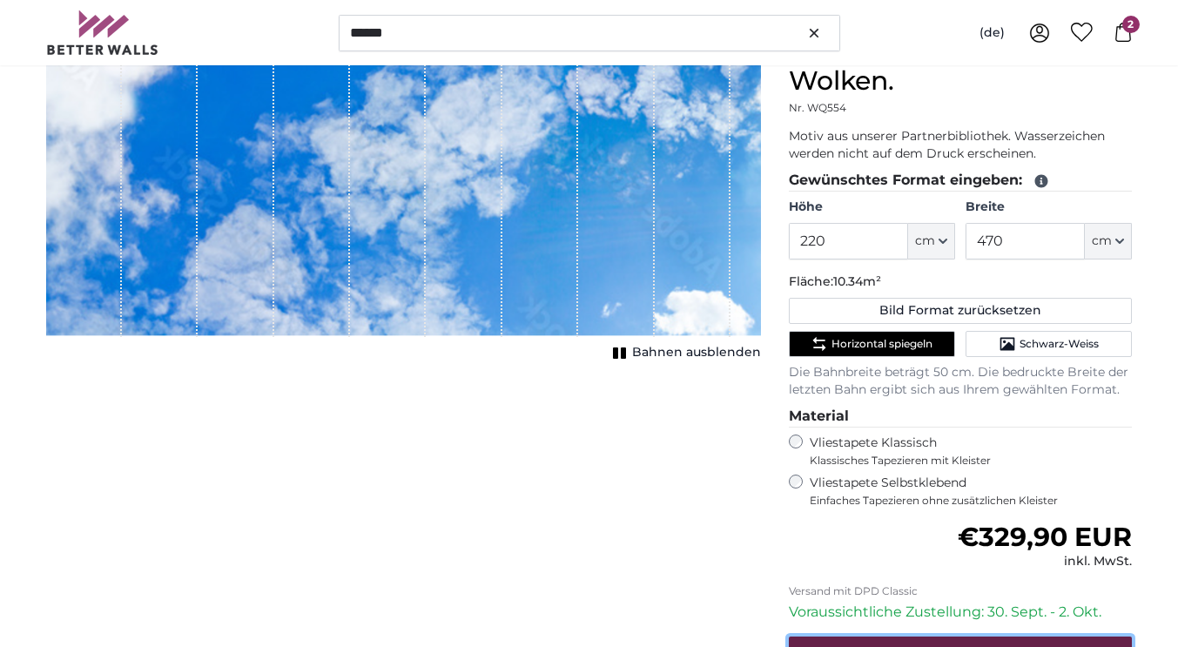
click at [992, 638] on button "In den Warenkorb legen" at bounding box center [961, 657] width 344 height 42
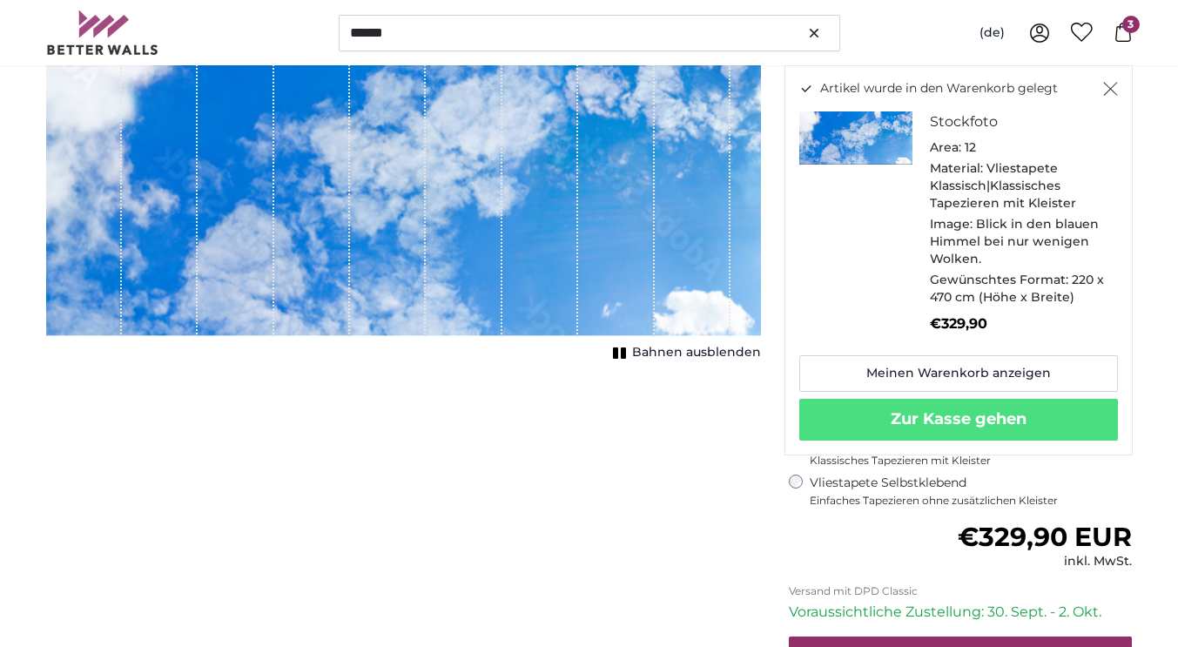
click at [1120, 28] on icon at bounding box center [1123, 32] width 16 height 19
